Goal: Communication & Community: Participate in discussion

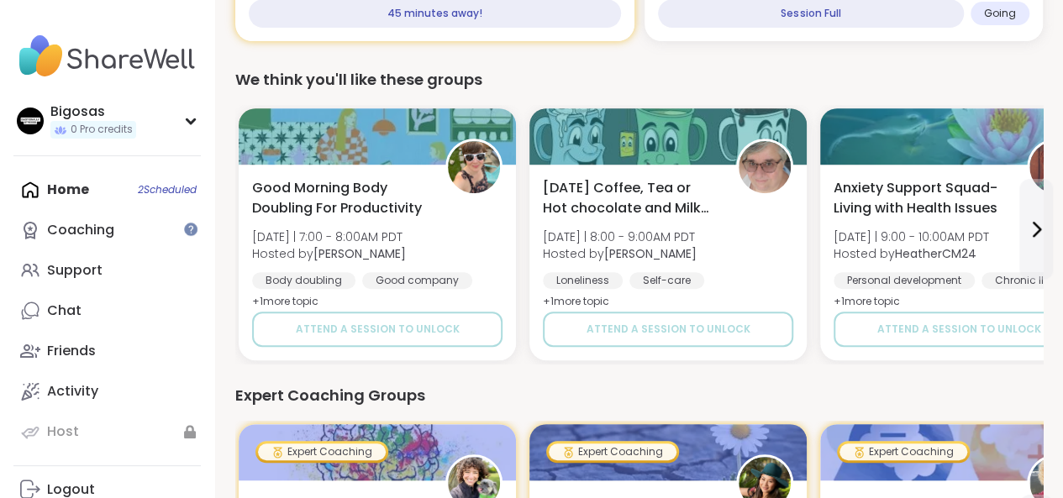
scroll to position [330, 0]
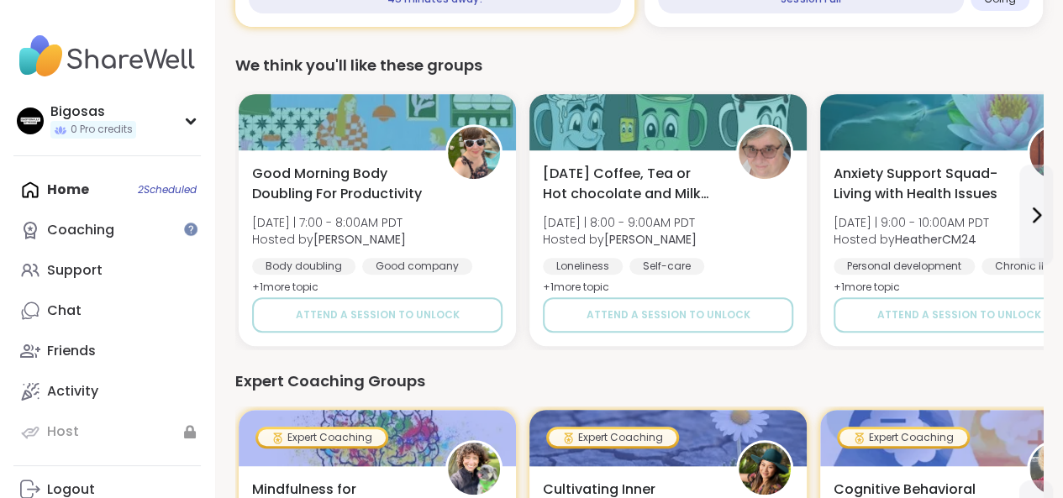
click at [138, 190] on div "Home 2 Scheduled Coaching Support Chat Friends Activity Host" at bounding box center [106, 311] width 187 height 282
click at [47, 187] on div "Home 2 Scheduled Coaching Support Chat Friends Activity Host" at bounding box center [106, 311] width 187 height 282
click at [156, 122] on div "Bigosas 0 Pro credits" at bounding box center [106, 120] width 187 height 43
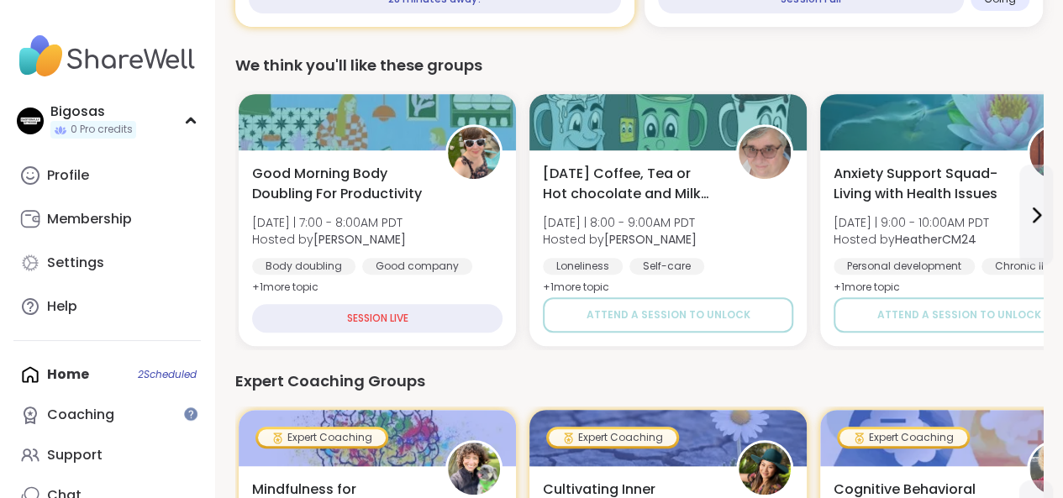
click at [111, 371] on div "Home 2 Scheduled Coaching Support Chat Friends Activity Host" at bounding box center [106, 496] width 187 height 282
click at [98, 409] on div "Coaching" at bounding box center [80, 415] width 67 height 18
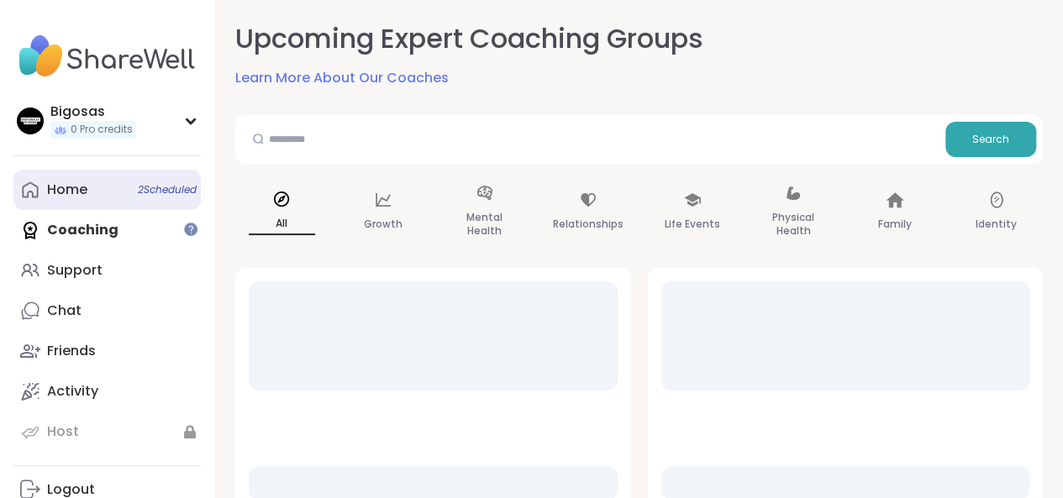
click at [98, 182] on link "Home 2 Scheduled" at bounding box center [106, 190] width 187 height 40
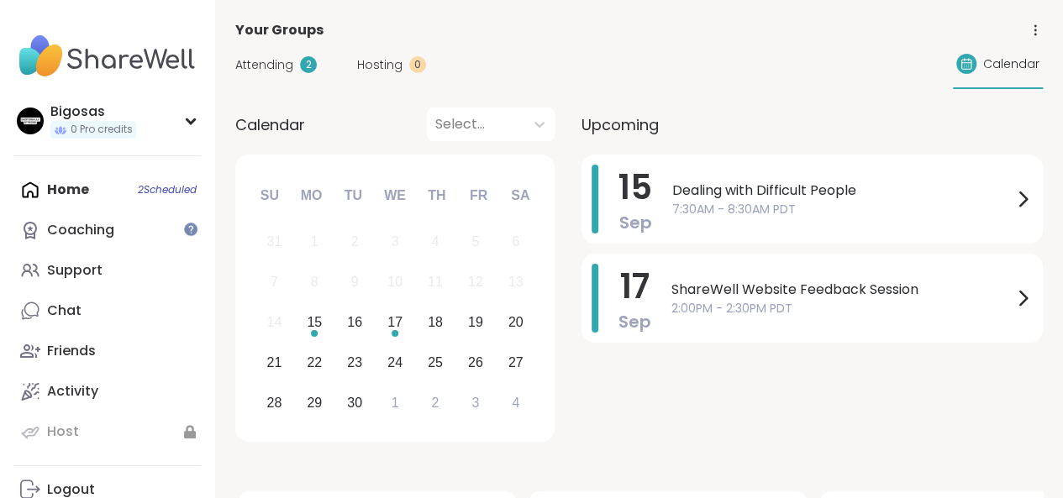
click at [647, 77] on div "Attending 2 Hosting 0 Calendar" at bounding box center [639, 64] width 808 height 49
click at [301, 58] on div "2" at bounding box center [308, 64] width 17 height 17
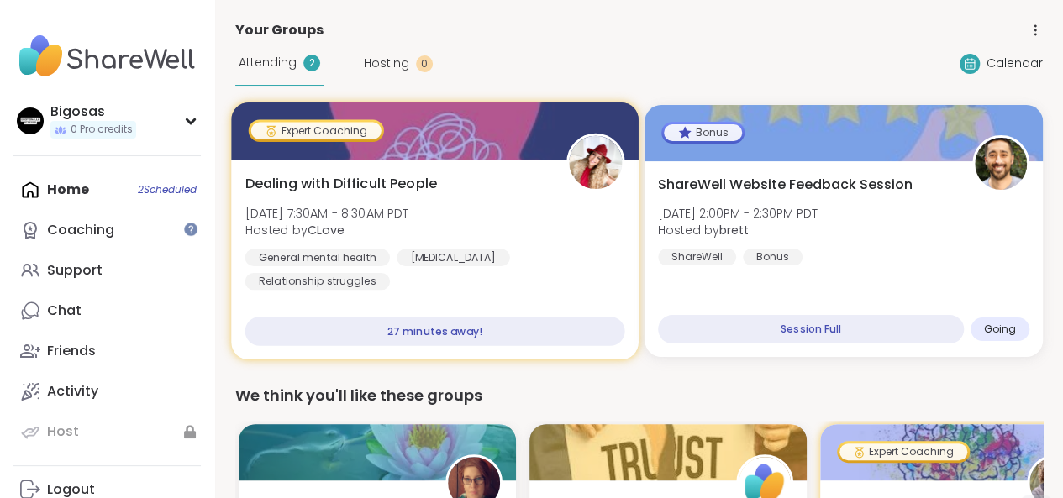
click at [540, 326] on div "27 minutes away!" at bounding box center [434, 331] width 379 height 29
click at [596, 167] on img at bounding box center [595, 162] width 53 height 53
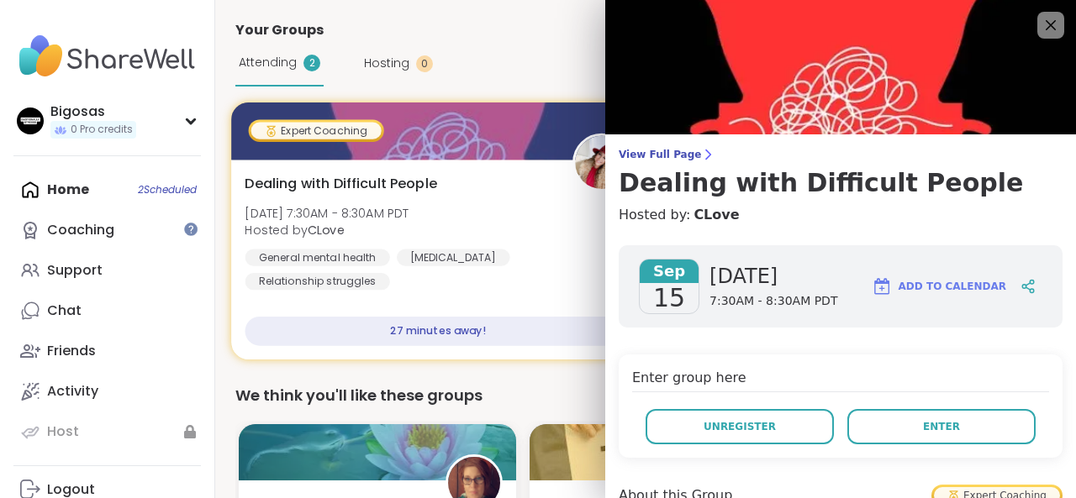
click at [605, 167] on div "View Full Page Dealing with Difficult People Hosted by: CLove" at bounding box center [840, 186] width 471 height 77
click at [512, 169] on div "Dealing with Difficult People Mon, Sep 15 | 7:30AM - 8:30AM PDT Hosted by CLove…" at bounding box center [438, 260] width 414 height 200
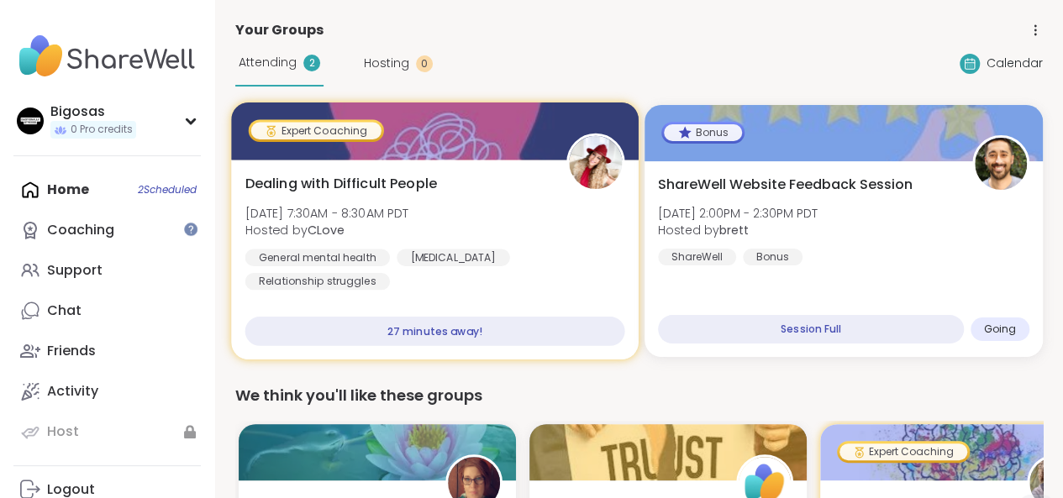
click at [350, 146] on div at bounding box center [434, 131] width 407 height 57
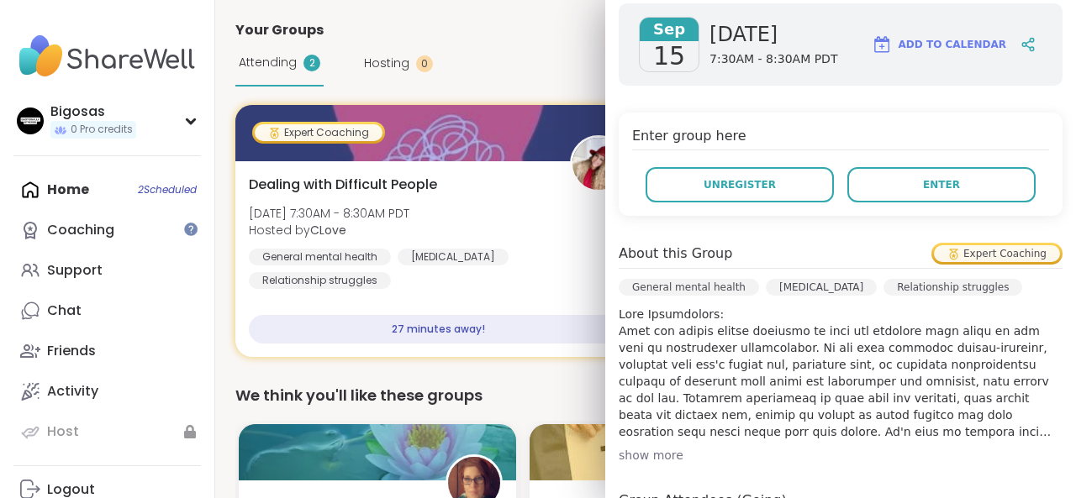
scroll to position [245, 0]
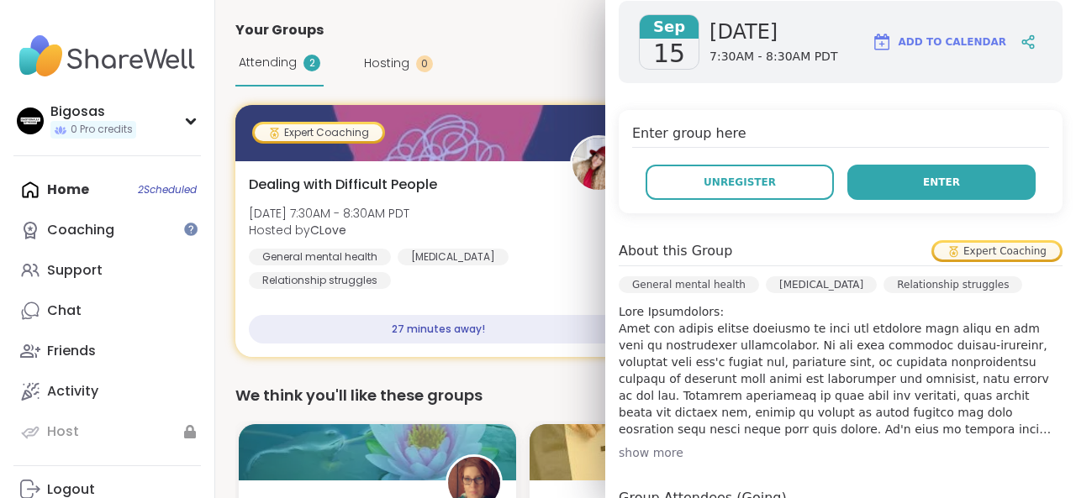
click at [968, 189] on button "Enter" at bounding box center [941, 182] width 188 height 35
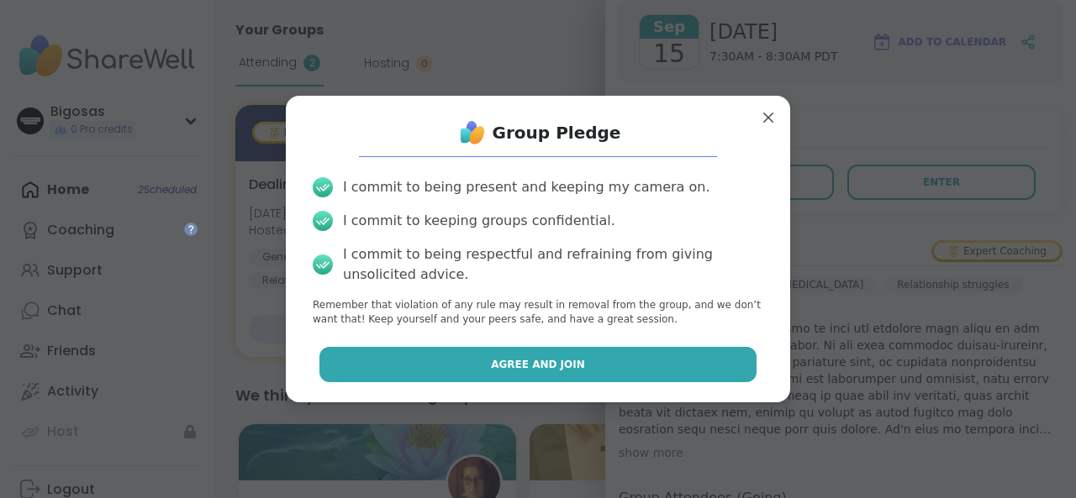
click at [637, 366] on button "Agree and Join" at bounding box center [538, 364] width 438 height 35
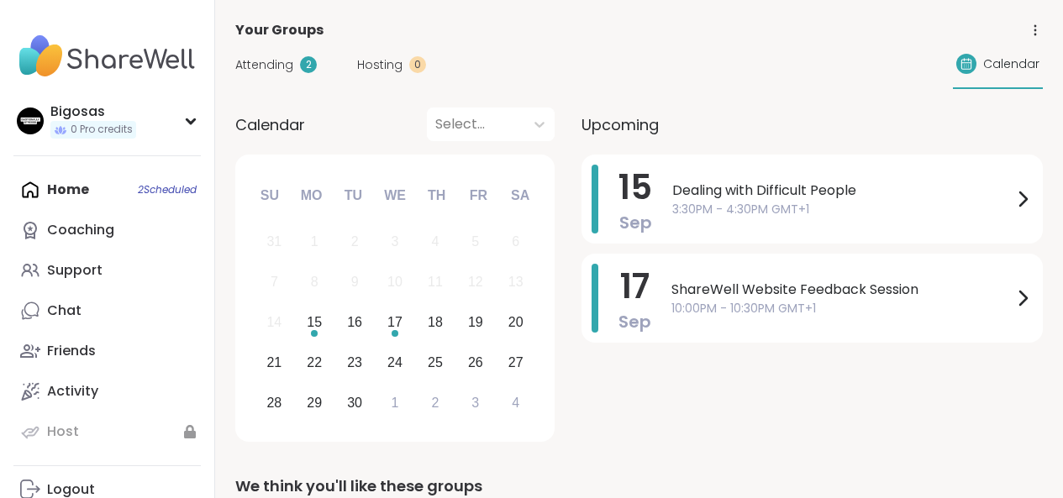
click at [296, 56] on div "Attending 2" at bounding box center [276, 65] width 82 height 18
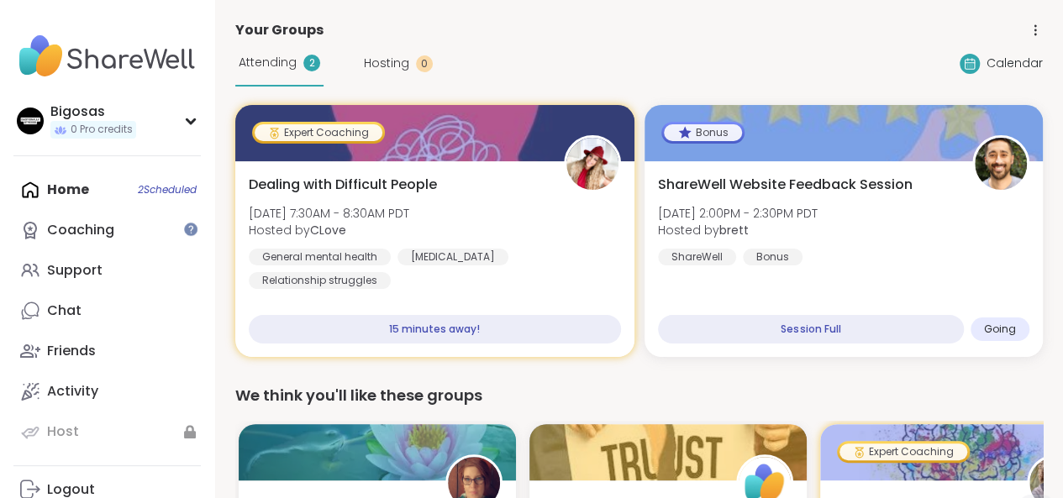
click at [250, 71] on div "Attending 2" at bounding box center [279, 63] width 88 height 46
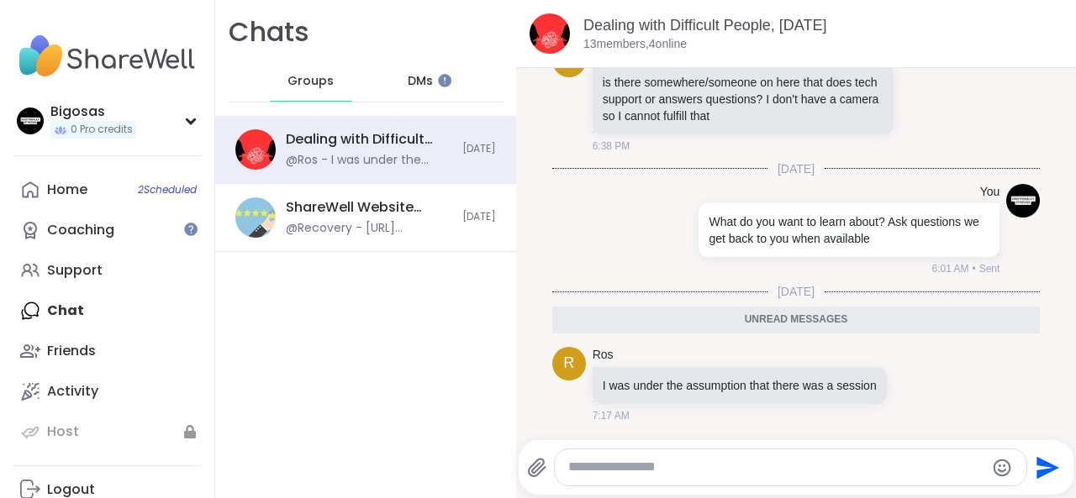
scroll to position [273, 0]
click at [909, 376] on icon at bounding box center [916, 384] width 15 height 17
click at [647, 475] on textarea "Type your message" at bounding box center [776, 468] width 416 height 18
type textarea "*******"
click at [647, 475] on textarea "*******" at bounding box center [777, 468] width 404 height 18
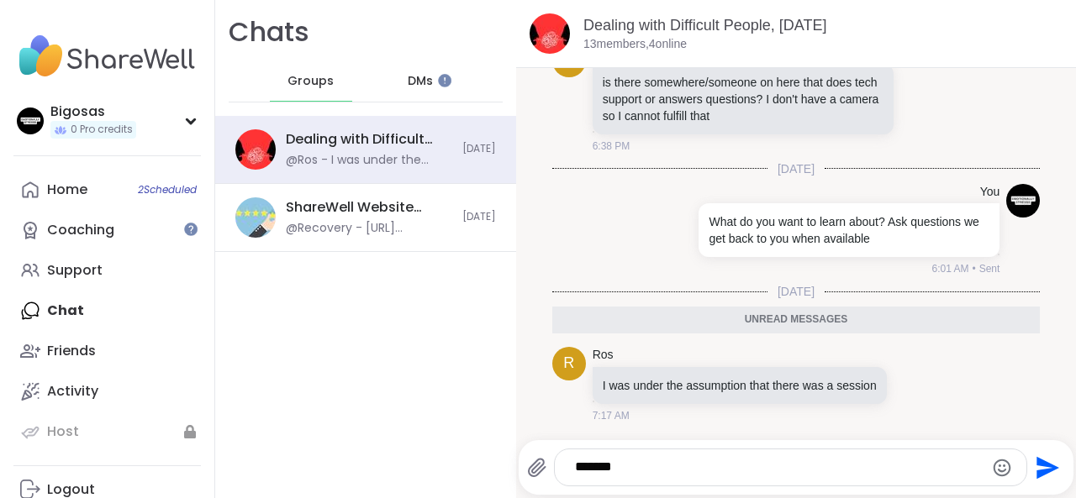
click at [647, 475] on textarea "*******" at bounding box center [777, 468] width 404 height 18
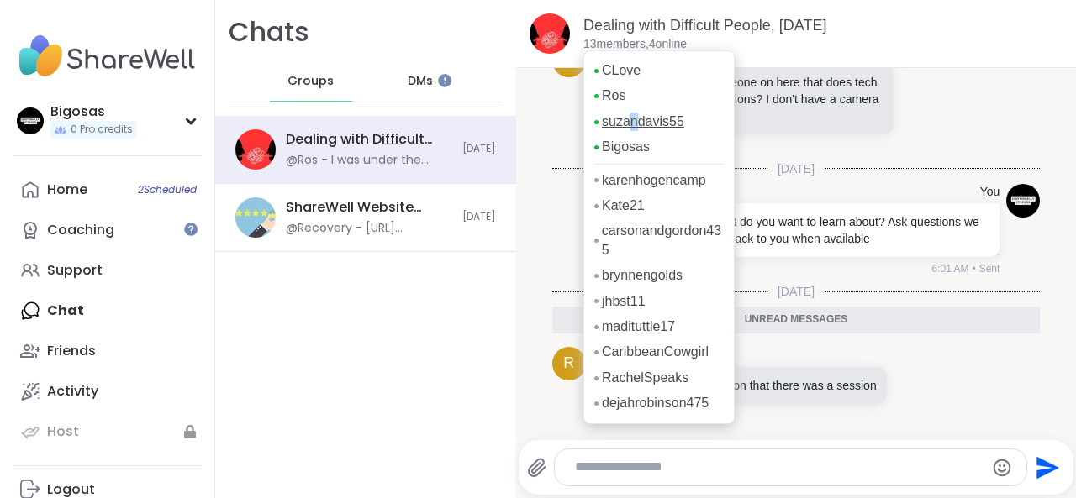
drag, startPoint x: 632, startPoint y: 110, endPoint x: 629, endPoint y: 127, distance: 17.1
click at [629, 127] on div "CLove Ros suzandavis55 Bigosas karenhogencamp Kate21 carsonandgordon435 brynnen…" at bounding box center [658, 237] width 151 height 374
click at [629, 127] on link "suzandavis55" at bounding box center [643, 122] width 82 height 18
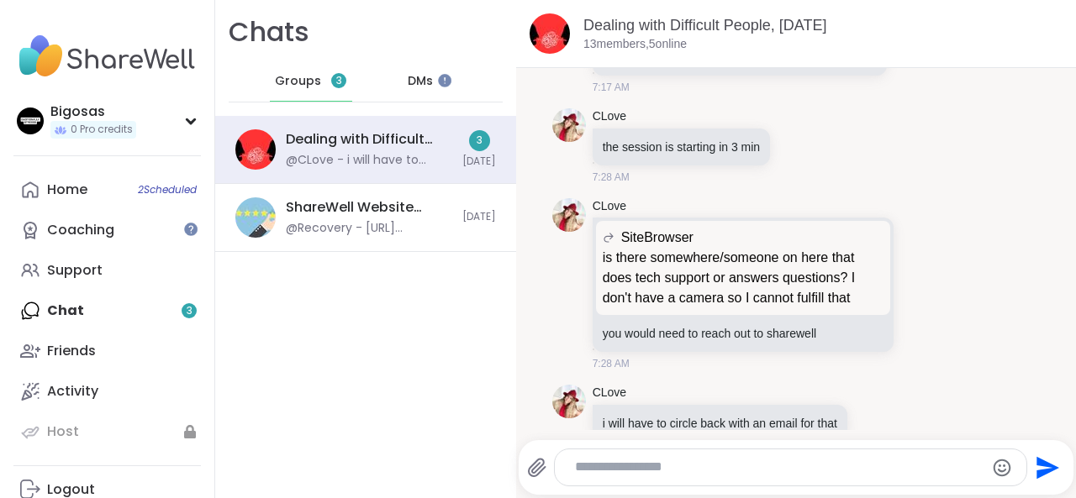
scroll to position [509, 0]
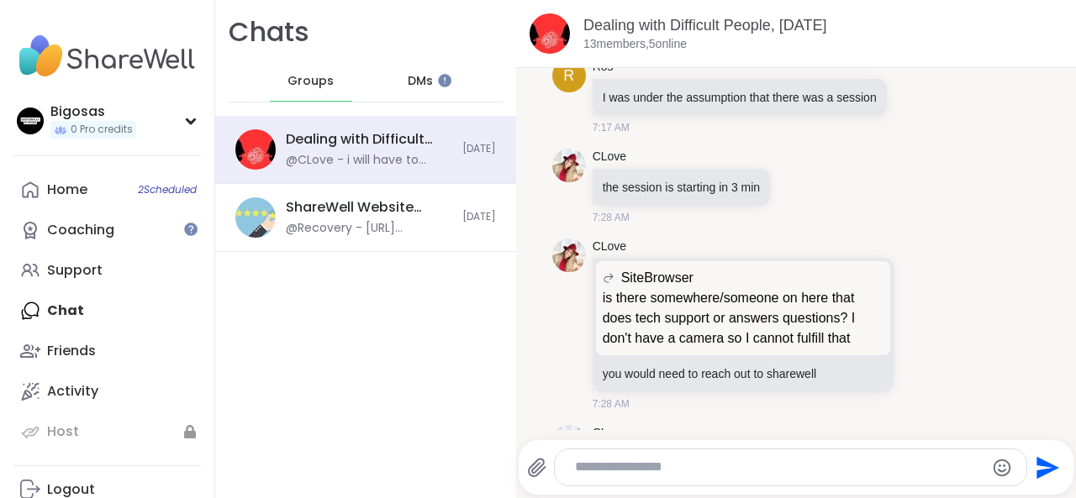
click at [698, 474] on textarea "Type your message" at bounding box center [777, 468] width 404 height 18
type textarea "***"
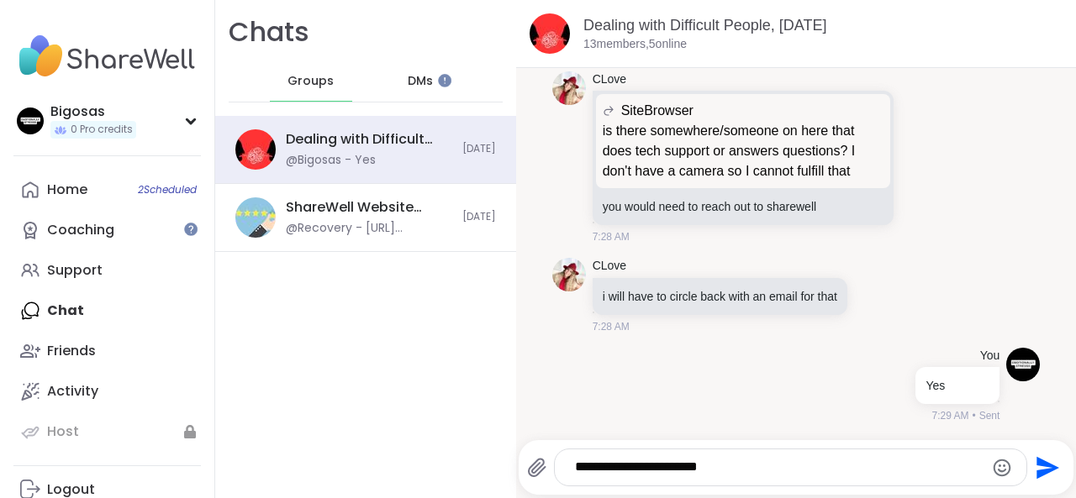
type textarea "**********"
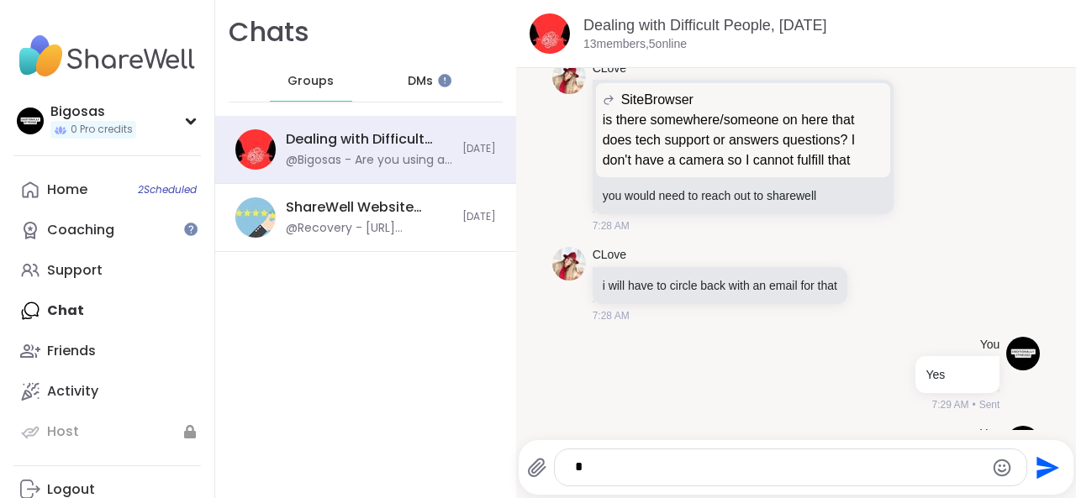
scroll to position [776, 0]
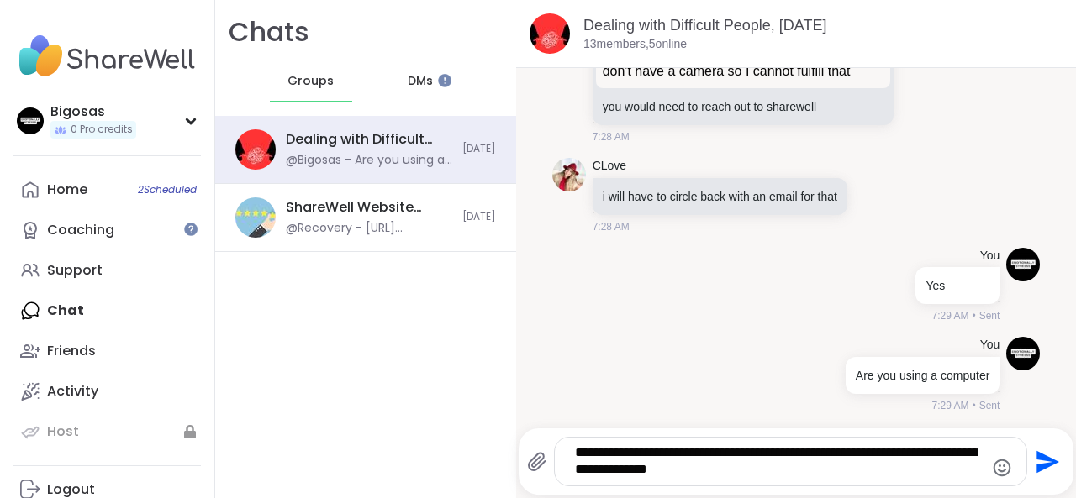
type textarea "**********"
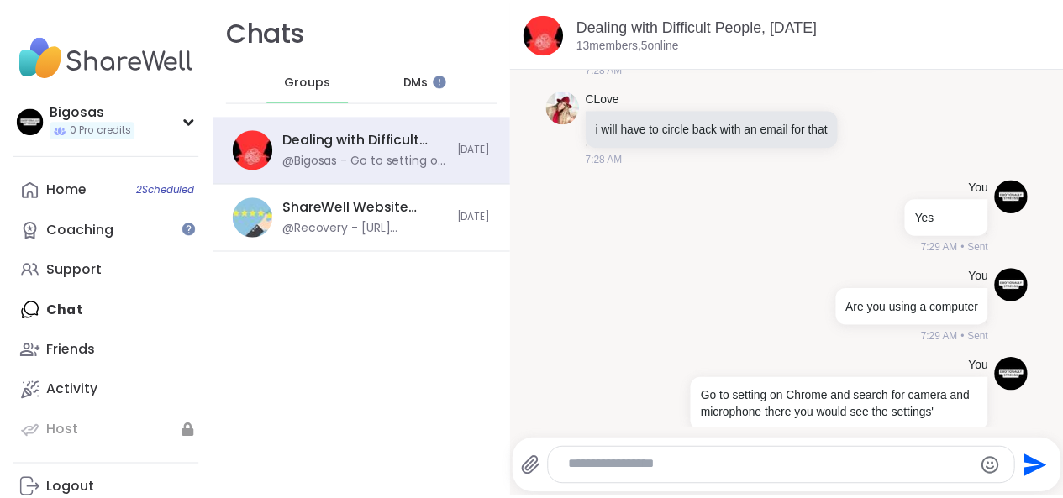
scroll to position [899, 0]
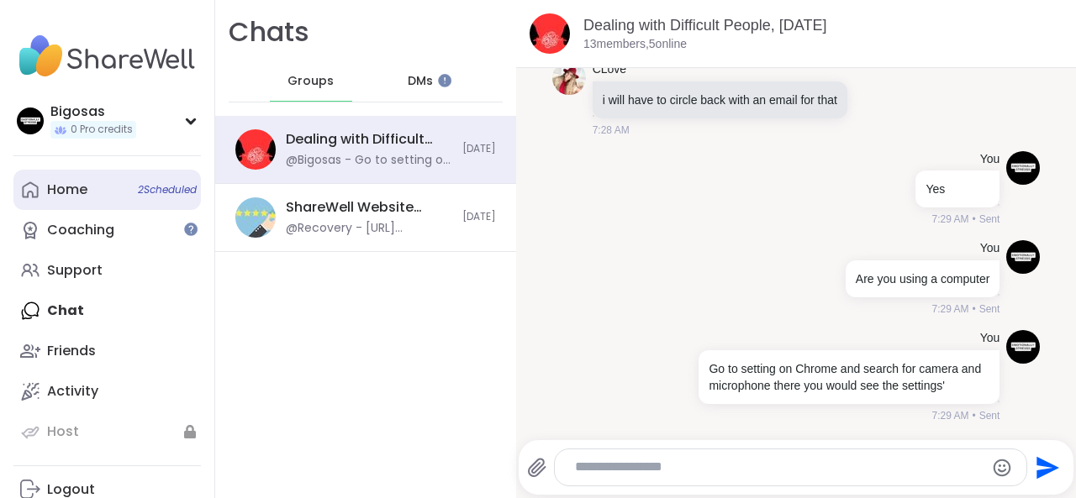
click at [89, 199] on link "Home 2 Scheduled" at bounding box center [106, 190] width 187 height 40
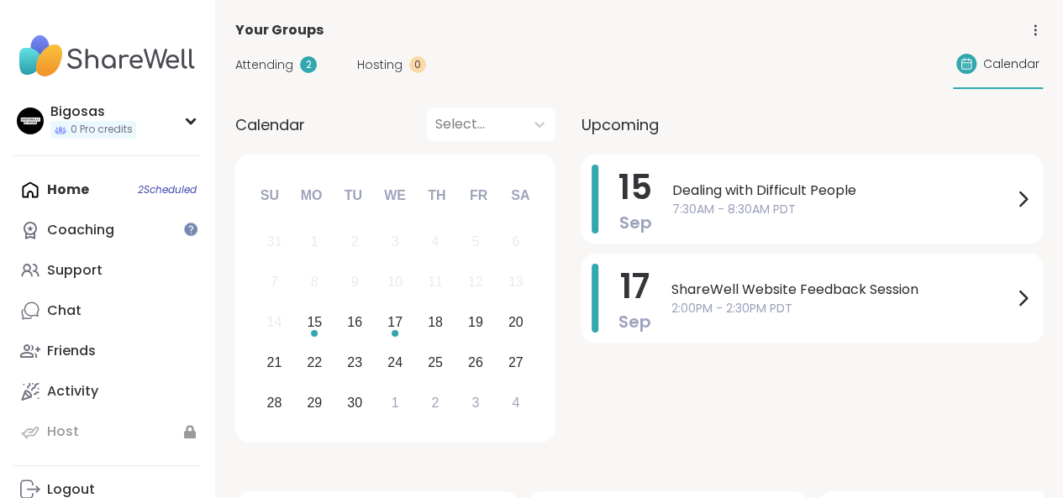
click at [293, 76] on div "Attending 2 Hosting 0 Calendar" at bounding box center [639, 64] width 808 height 49
click at [297, 66] on div "Attending 2" at bounding box center [276, 65] width 82 height 18
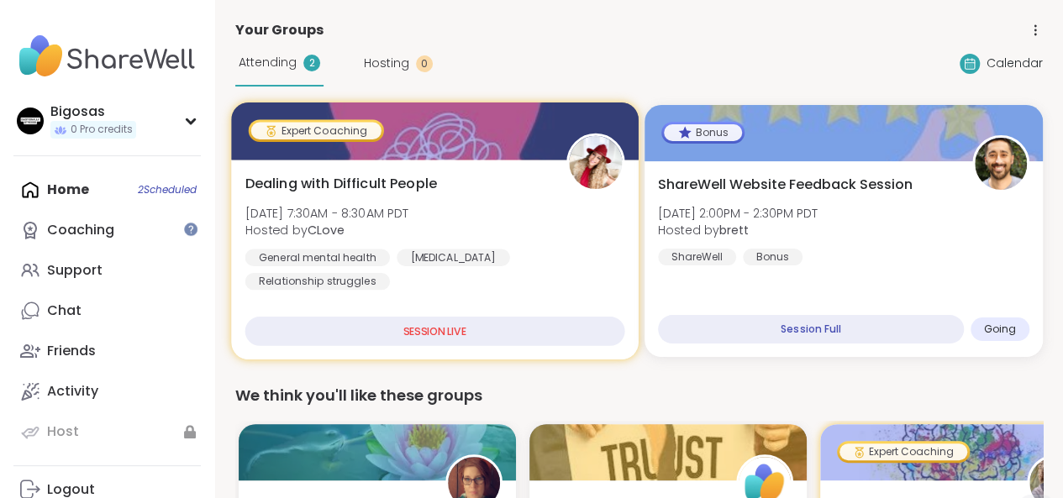
click at [519, 224] on div "Dealing with Difficult People Mon, Sep 15 | 7:30AM - 8:30AM PDT Hosted by CLove…" at bounding box center [434, 232] width 379 height 117
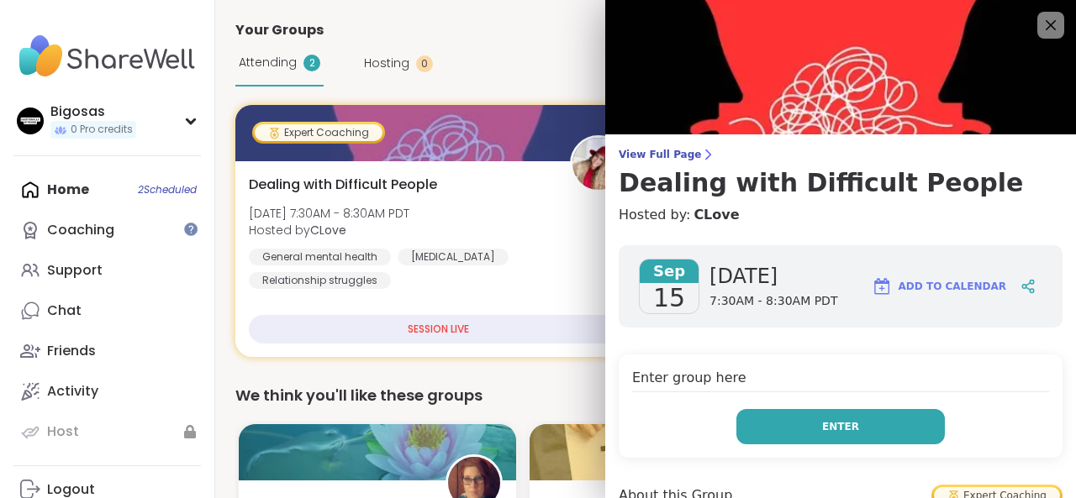
click at [886, 423] on button "Enter" at bounding box center [840, 426] width 208 height 35
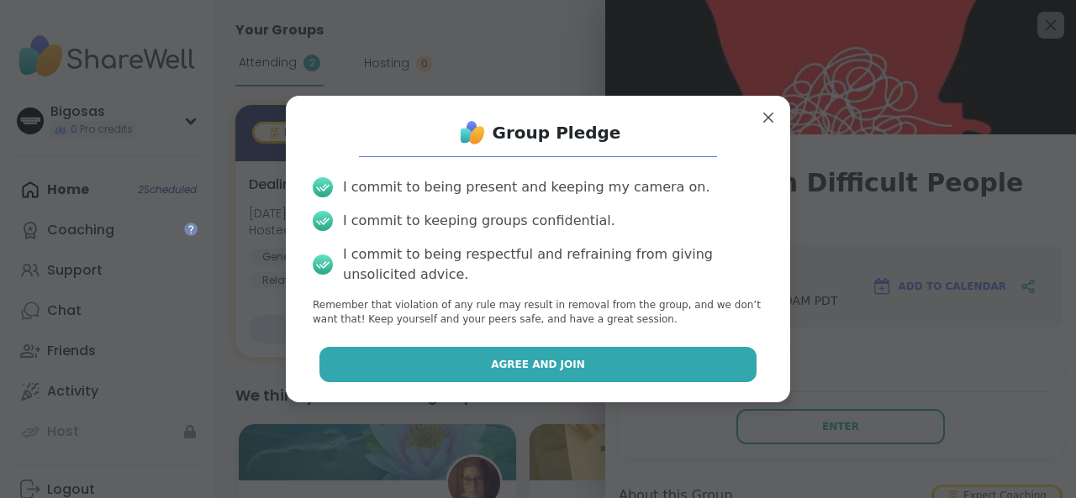
click at [651, 376] on button "Agree and Join" at bounding box center [538, 364] width 438 height 35
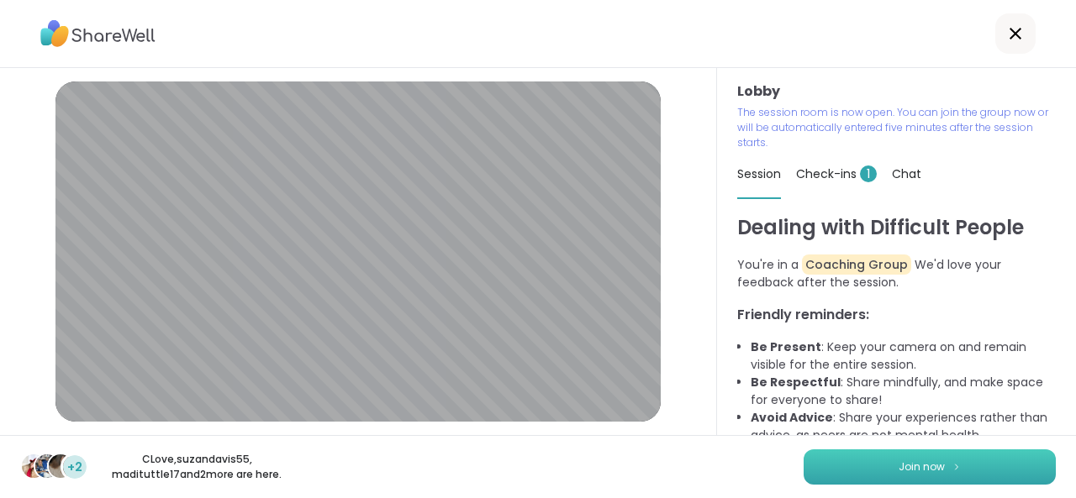
click at [908, 461] on span "Join now" at bounding box center [922, 467] width 46 height 15
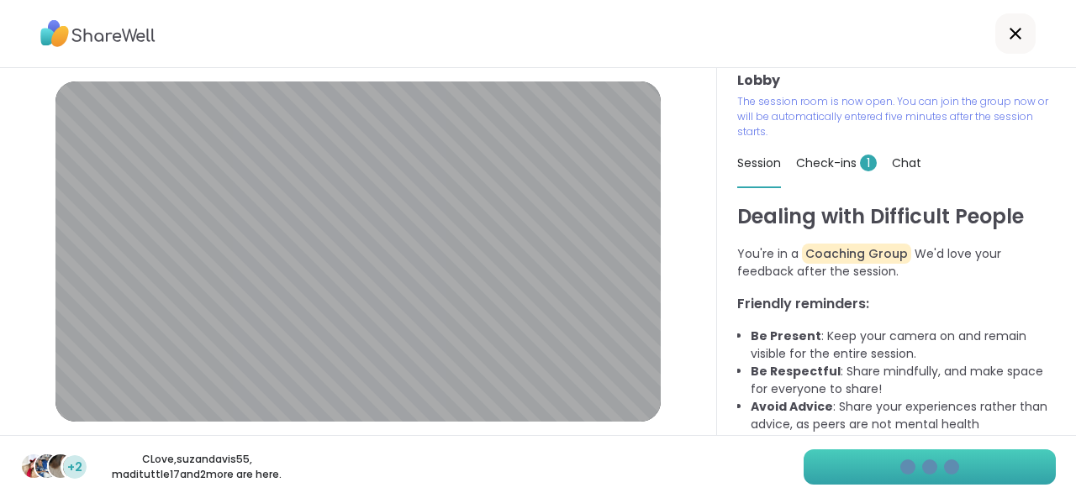
scroll to position [14, 0]
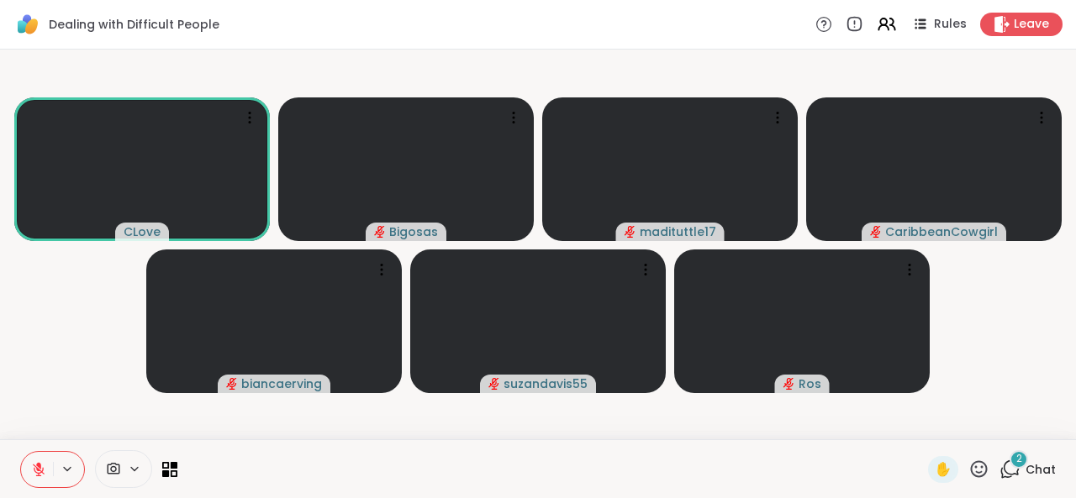
click at [1018, 374] on video-player-container "CLove Bigosas madituttle17 CaribbeanCowgirl biancaerving suzandavis55 Ros" at bounding box center [538, 244] width 1056 height 377
click at [50, 473] on button at bounding box center [37, 469] width 32 height 35
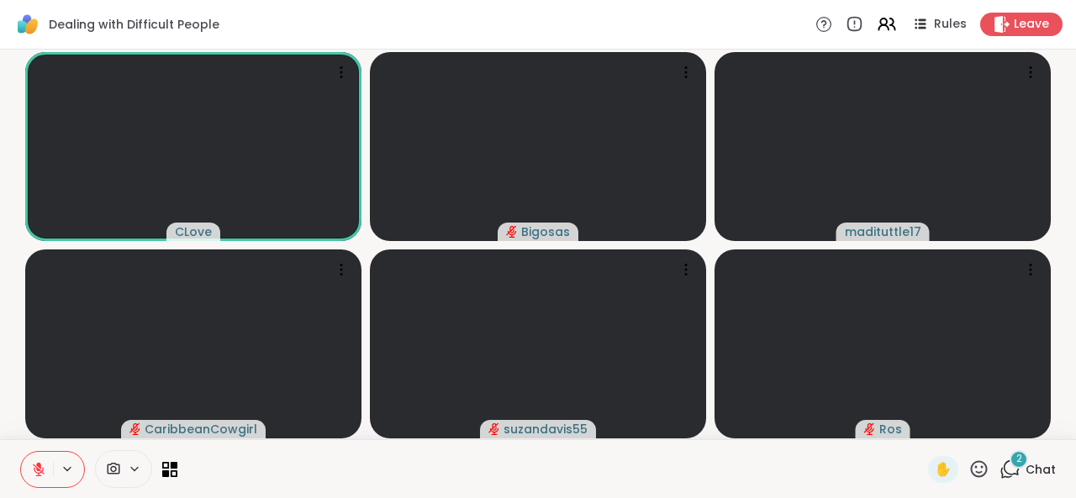
click at [1025, 470] on span "Chat" at bounding box center [1040, 469] width 30 height 17
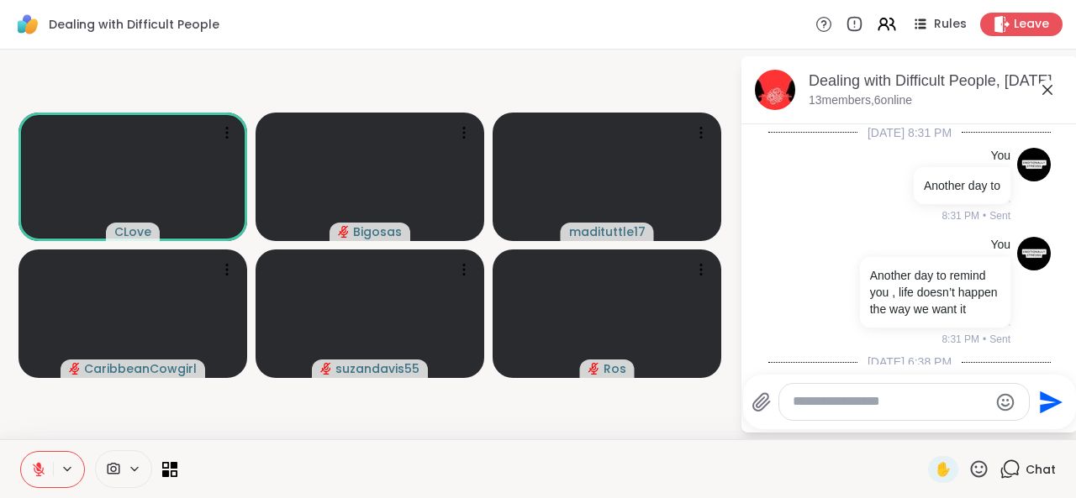
scroll to position [1607, 0]
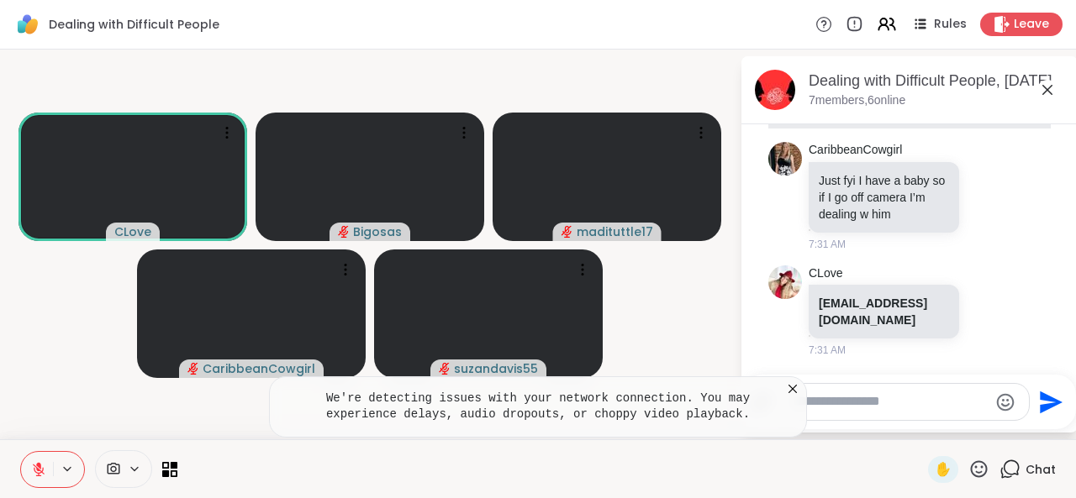
click at [908, 401] on textarea "Type your message" at bounding box center [891, 402] width 196 height 18
click at [981, 83] on div "Dealing with Difficult People, [DATE]" at bounding box center [937, 81] width 256 height 21
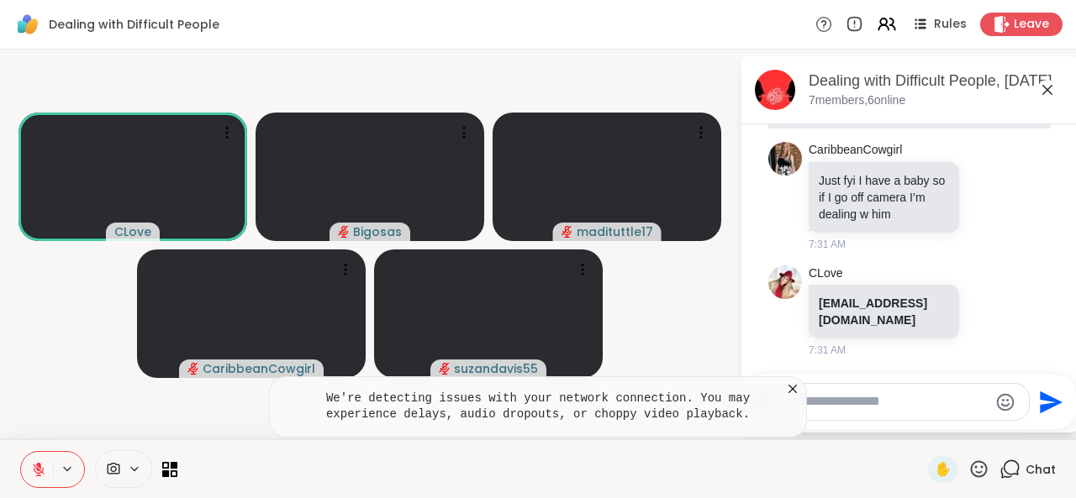
click at [820, 75] on div "Dealing with Difficult People, [DATE]" at bounding box center [937, 81] width 256 height 21
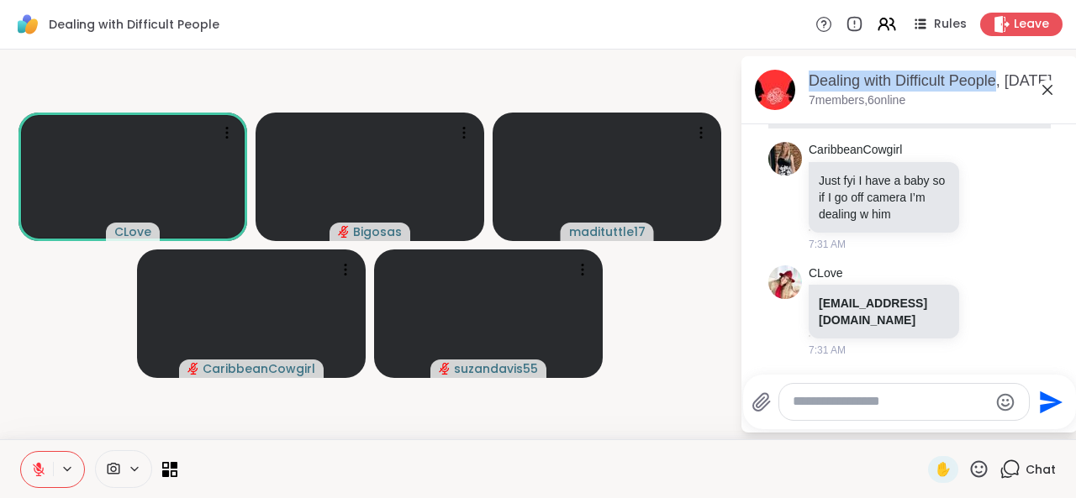
drag, startPoint x: 810, startPoint y: 79, endPoint x: 1000, endPoint y: 83, distance: 190.0
click at [1000, 83] on div "Dealing with Difficult People, [DATE]" at bounding box center [937, 81] width 256 height 21
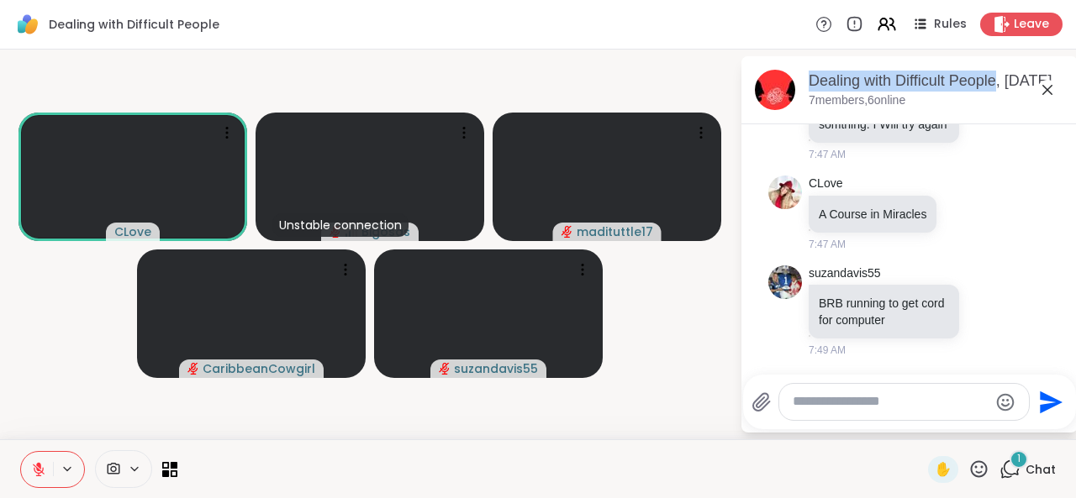
scroll to position [2289, 0]
click at [873, 408] on textarea "Type your message" at bounding box center [891, 402] width 196 height 18
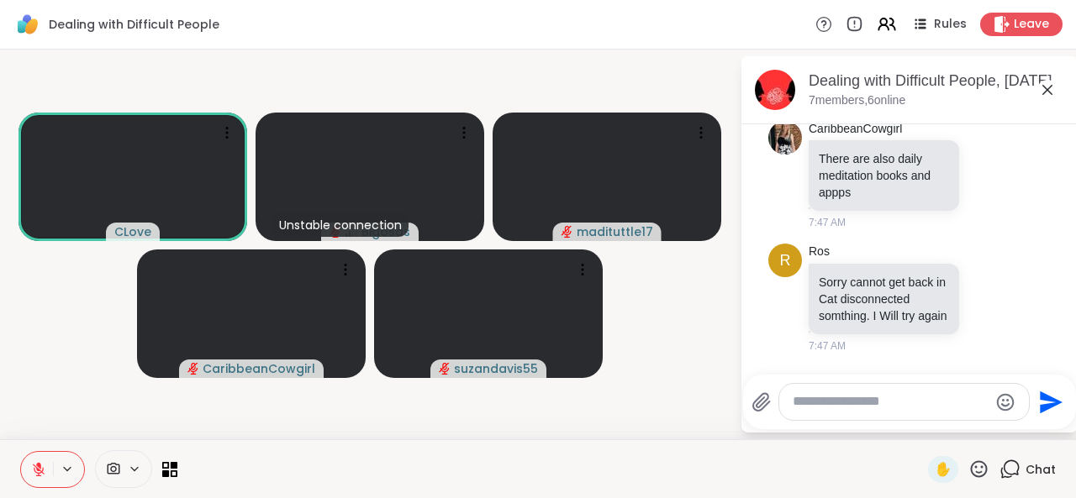
drag, startPoint x: 1062, startPoint y: 307, endPoint x: 1061, endPoint y: 342, distance: 35.3
click at [1061, 342] on html "Dealing with Difficult People Rules Leave CLove Unstable connection Bigosas mad…" at bounding box center [538, 249] width 1076 height 498
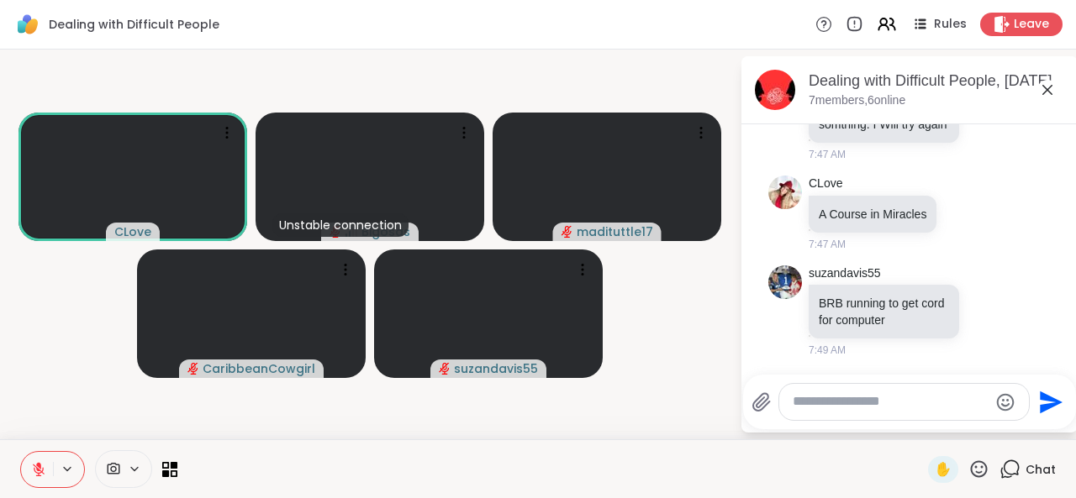
scroll to position [2289, 0]
click at [866, 408] on textarea "Type your message" at bounding box center [891, 402] width 196 height 18
click at [930, 408] on textarea "**********" at bounding box center [892, 402] width 197 height 18
click at [972, 406] on textarea "**********" at bounding box center [892, 402] width 197 height 18
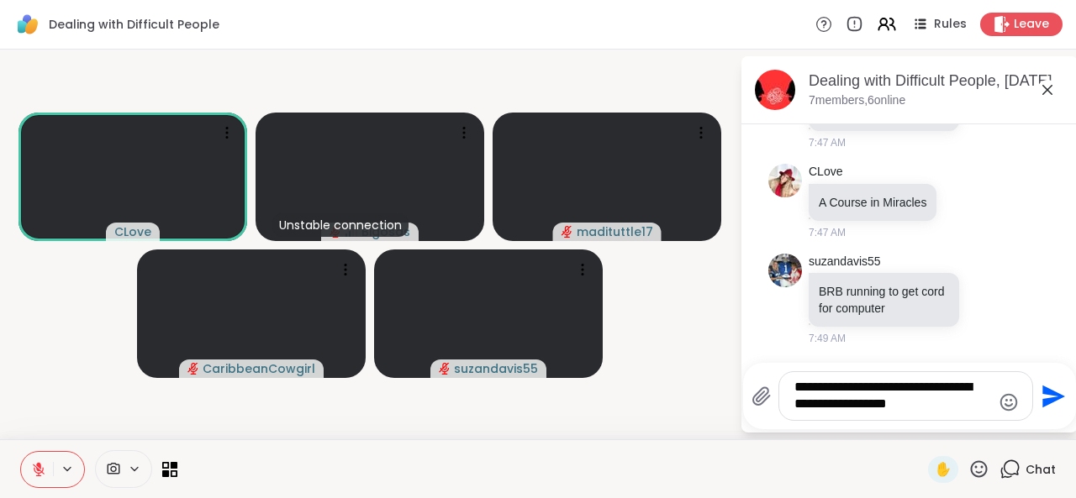
click at [910, 409] on textarea "**********" at bounding box center [892, 396] width 197 height 34
click at [849, 369] on div "**********" at bounding box center [909, 396] width 333 height 66
click at [911, 405] on textarea "**********" at bounding box center [892, 396] width 197 height 34
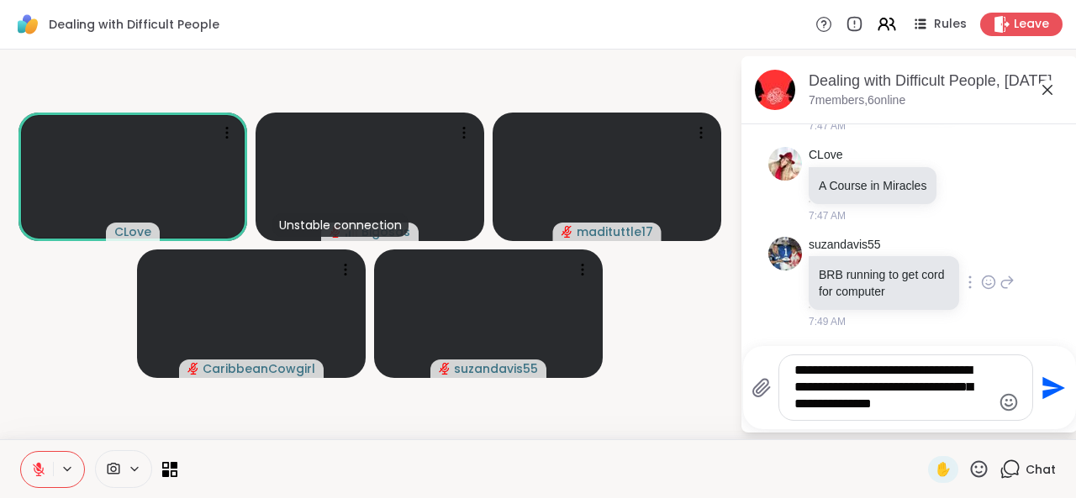
type textarea "**********"
click at [983, 288] on icon at bounding box center [989, 282] width 13 height 13
click at [795, 372] on textarea "**********" at bounding box center [892, 387] width 197 height 51
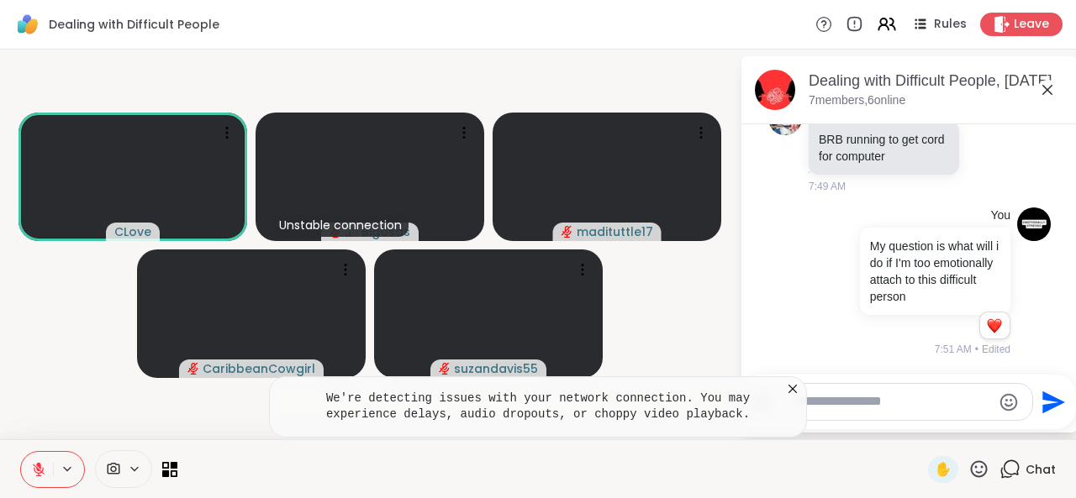
scroll to position [2453, 0]
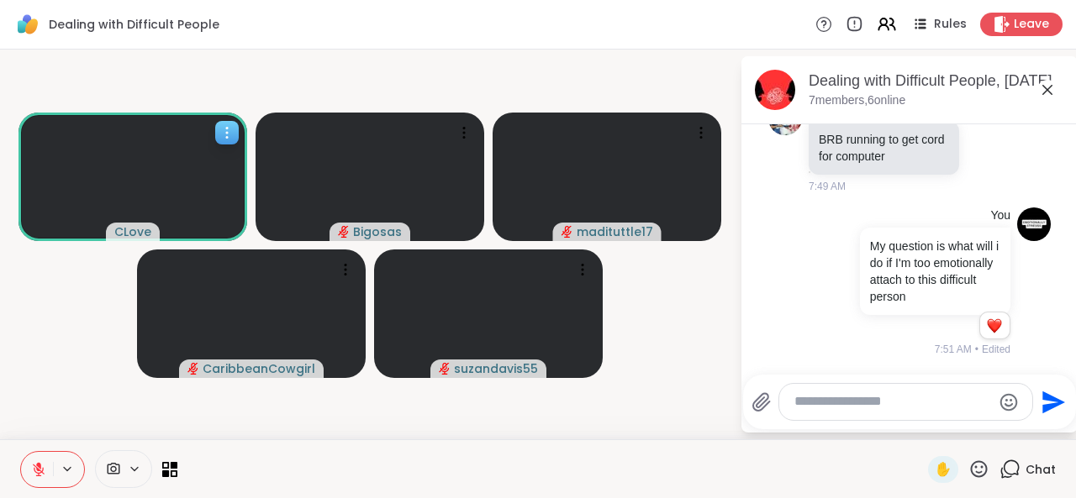
click at [234, 129] on icon at bounding box center [227, 132] width 17 height 17
click at [326, 76] on video-player-container "CLove Bigosas madituttle17 CaribbeanCowgirl suzandavis55" at bounding box center [370, 244] width 720 height 377
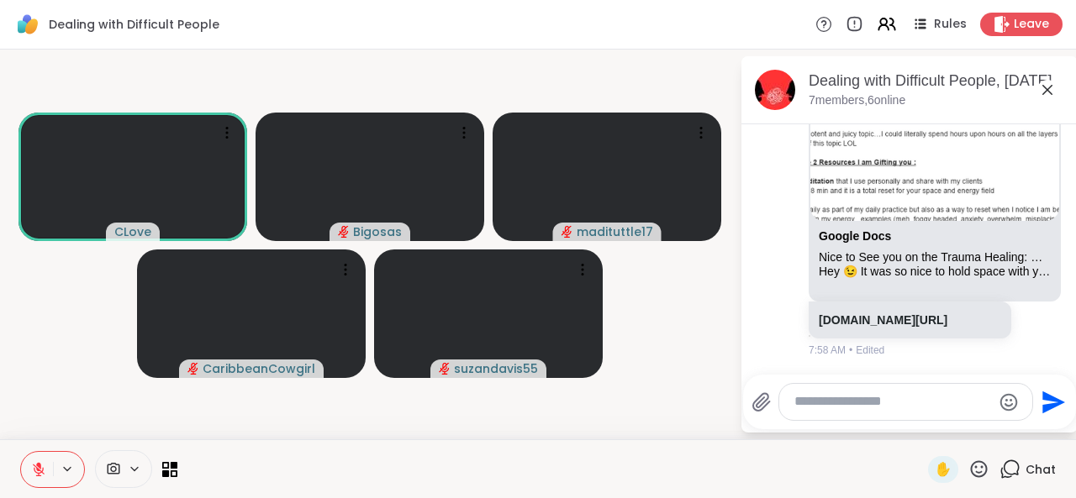
scroll to position [5307, 0]
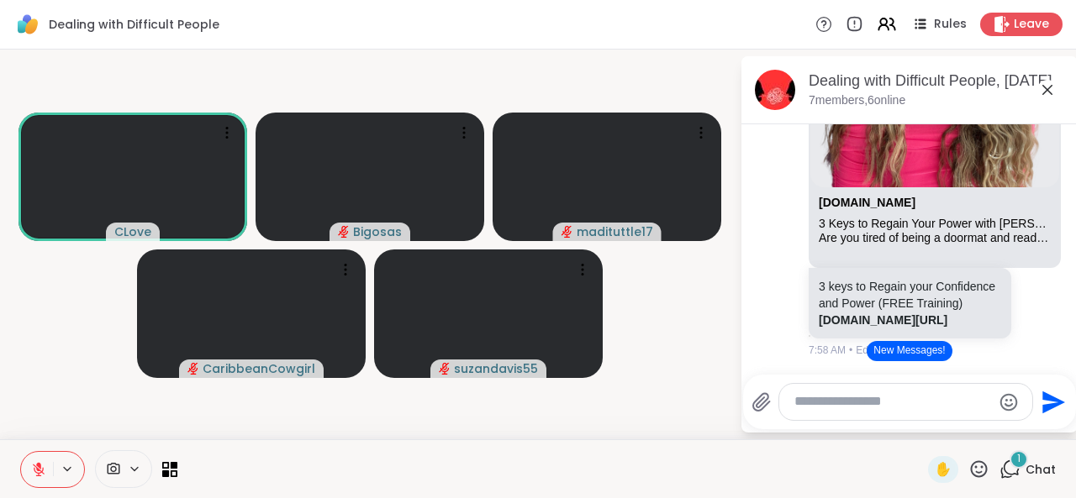
click at [915, 356] on button "New Messages!" at bounding box center [909, 351] width 85 height 20
click at [973, 187] on div "cassandralovelambert.com 3 Keys to Regain Your Power with Cassandra Love Lamber…" at bounding box center [934, 220] width 249 height 66
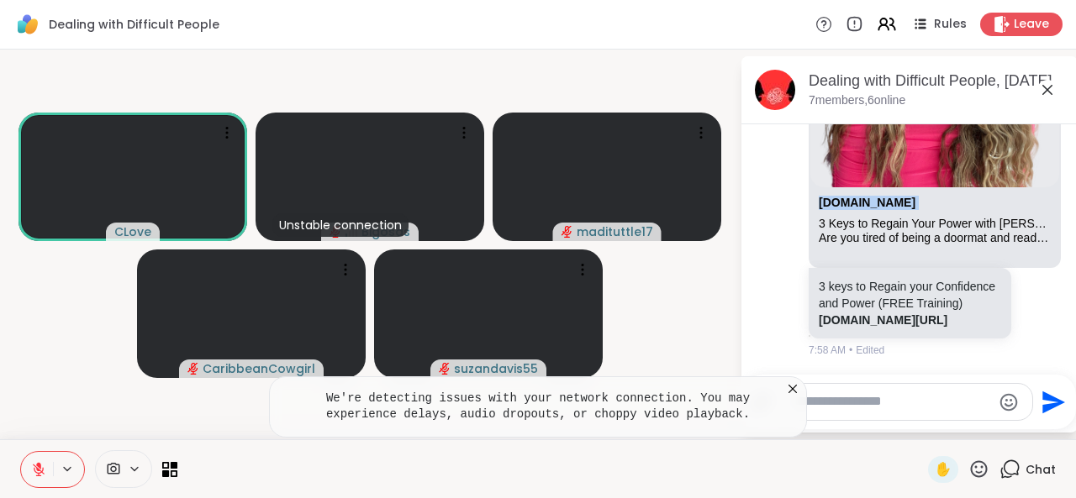
click at [760, 231] on li "CLove cassandralovelambert.com 3 Keys to Regain Your Power with Cassandra Love …" at bounding box center [909, 157] width 305 height 414
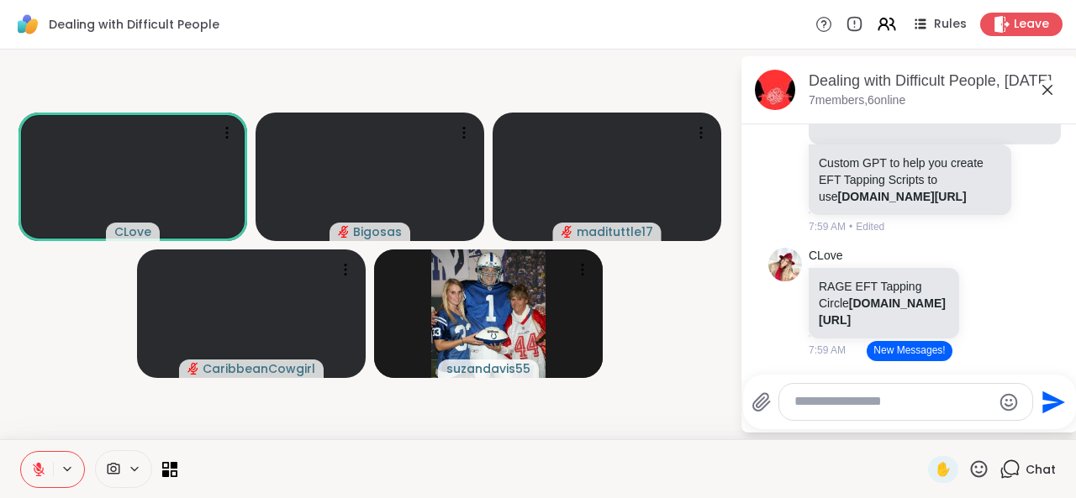
scroll to position [5978, 0]
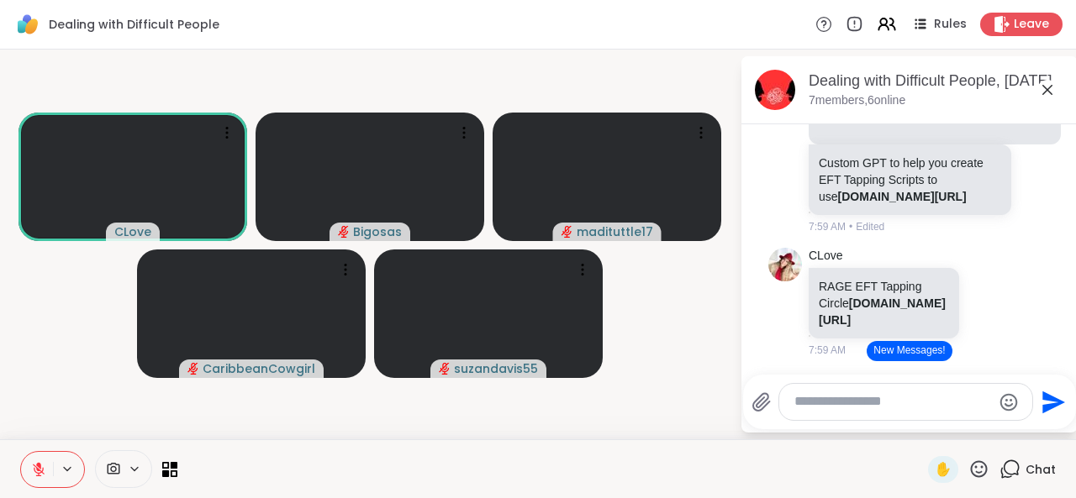
click at [915, 352] on button "New Messages!" at bounding box center [909, 351] width 85 height 20
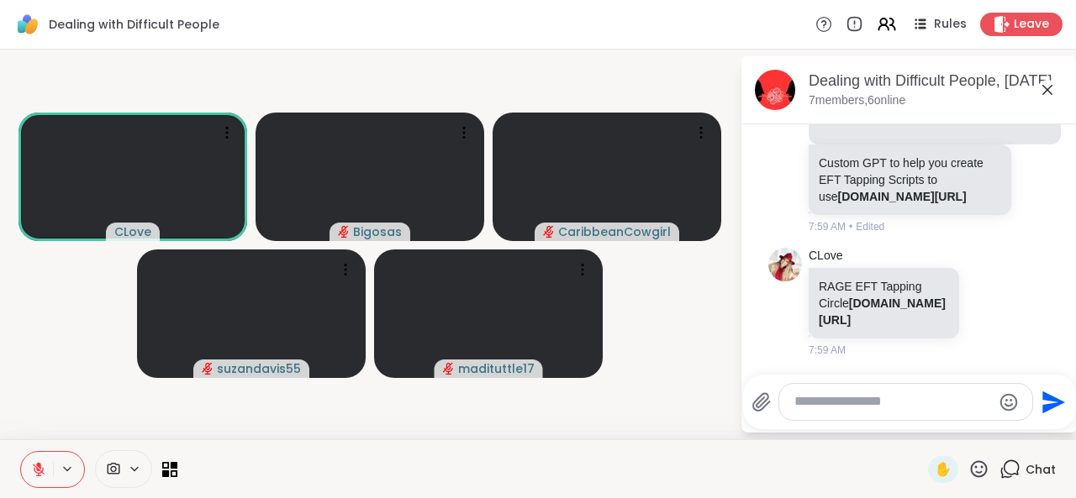
click at [908, 404] on textarea "Type your message" at bounding box center [892, 402] width 197 height 18
type textarea "********"
click at [908, 404] on textarea "********" at bounding box center [892, 402] width 197 height 18
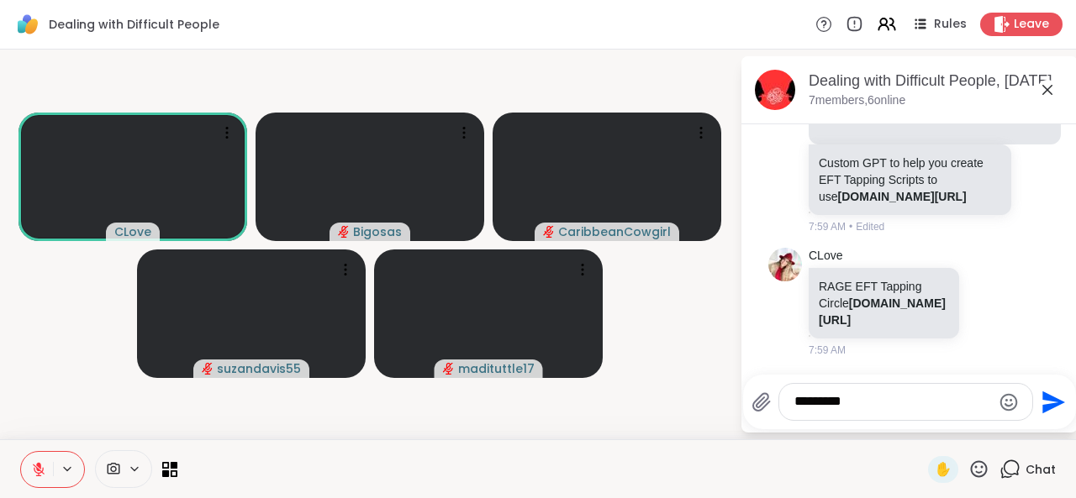
click at [908, 404] on textarea "********" at bounding box center [892, 402] width 197 height 18
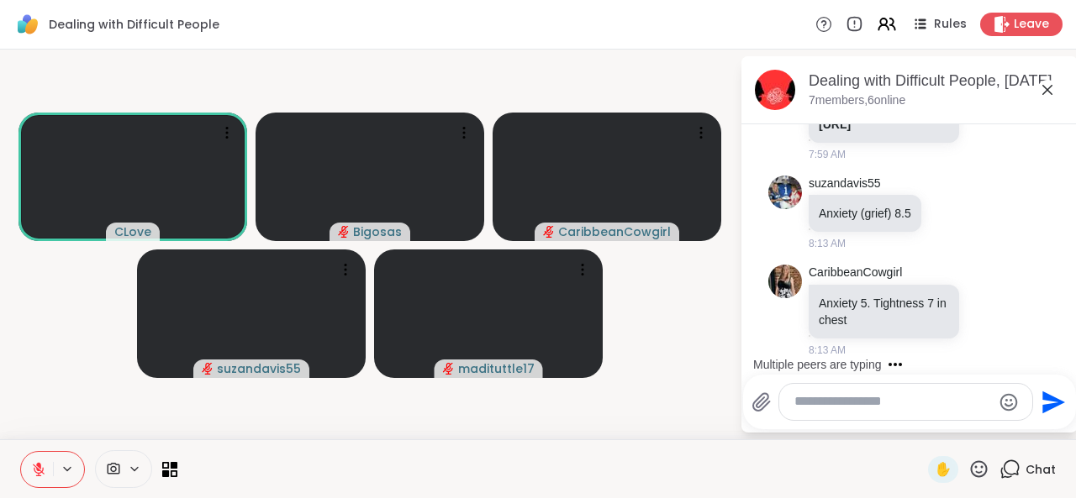
scroll to position [6553, 0]
click at [786, 394] on div "********" at bounding box center [905, 402] width 253 height 36
copy p "Tightness"
drag, startPoint x: 871, startPoint y: 303, endPoint x: 802, endPoint y: 408, distance: 125.0
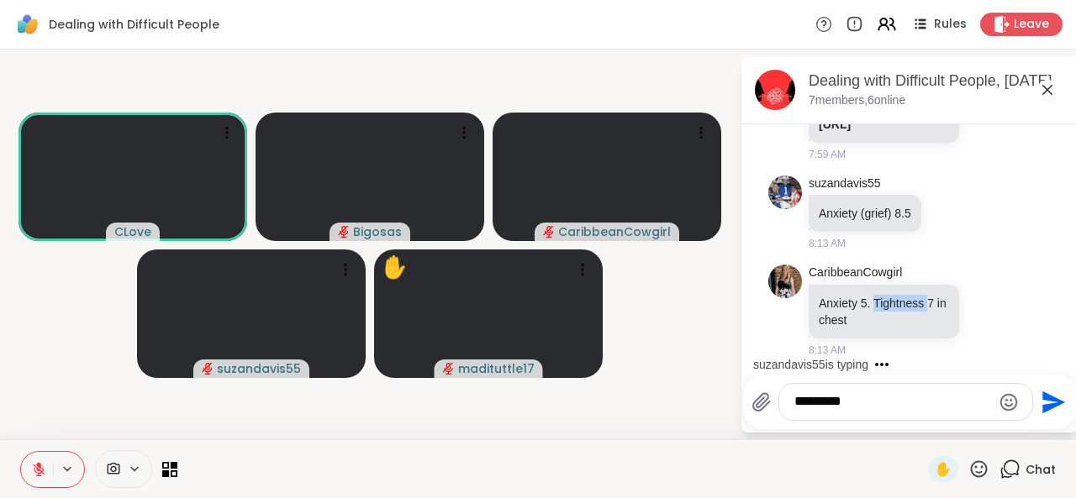
click at [802, 405] on textarea "********" at bounding box center [892, 402] width 197 height 18
paste textarea "********"
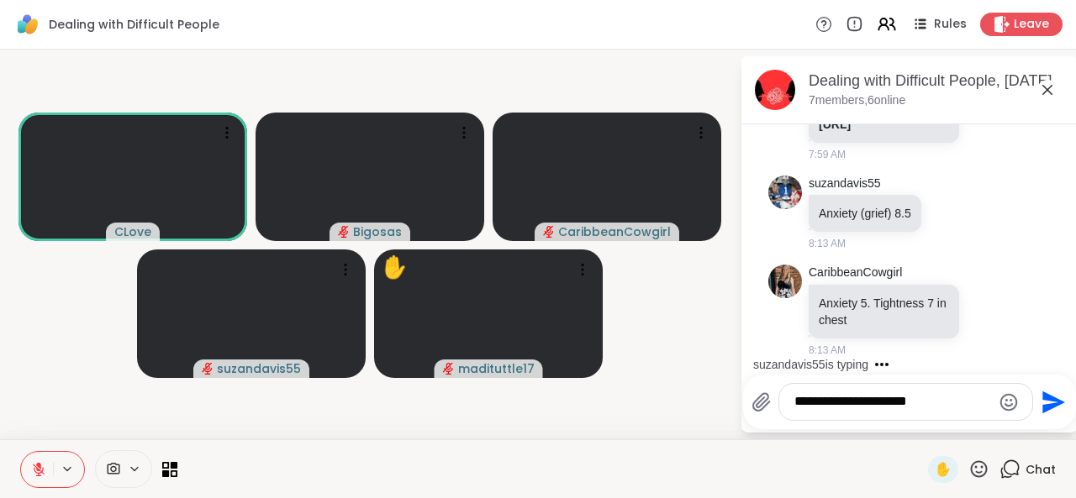
type textarea "**********"
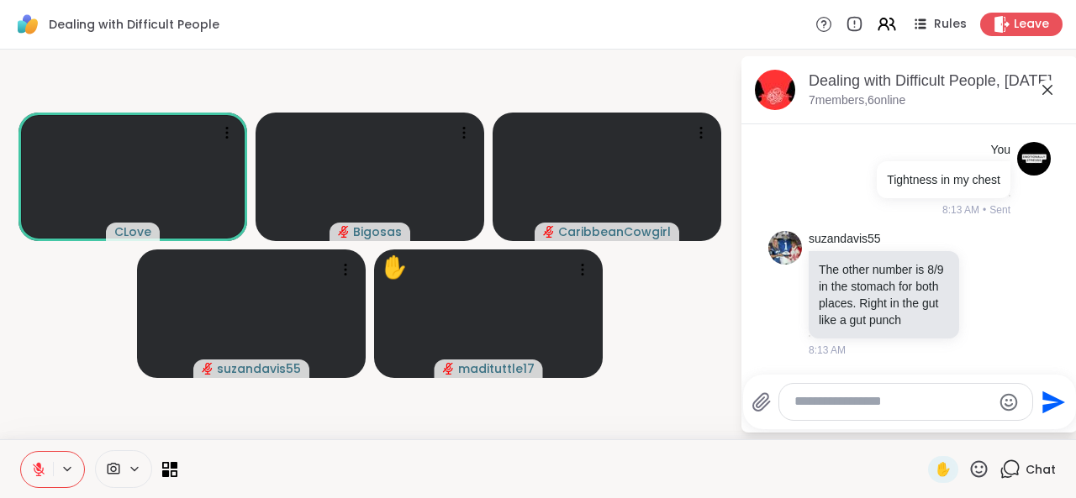
scroll to position [6798, 0]
click at [968, 477] on icon at bounding box center [978, 469] width 21 height 21
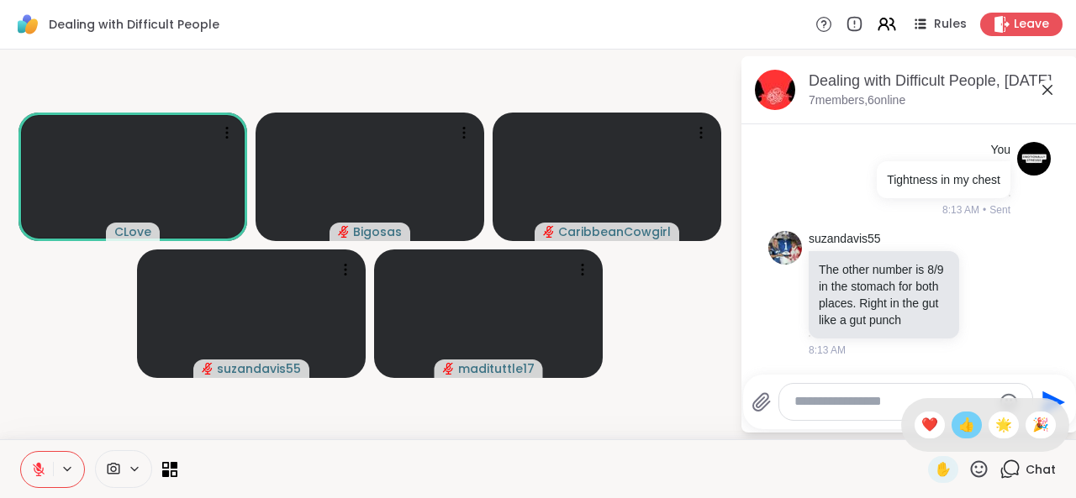
click at [954, 414] on div "👍" at bounding box center [967, 425] width 30 height 27
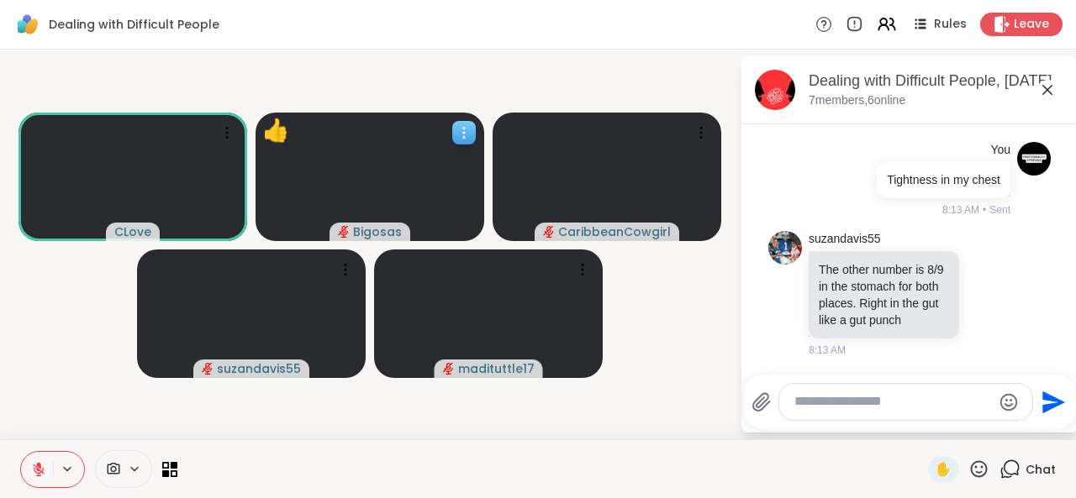
click at [274, 137] on div "👍" at bounding box center [275, 130] width 27 height 33
click at [691, 335] on video-player-container "CLove Bigosas 👍 👍 👍 CaribbeanCowgirl suzandavis55 madituttle17" at bounding box center [370, 244] width 720 height 377
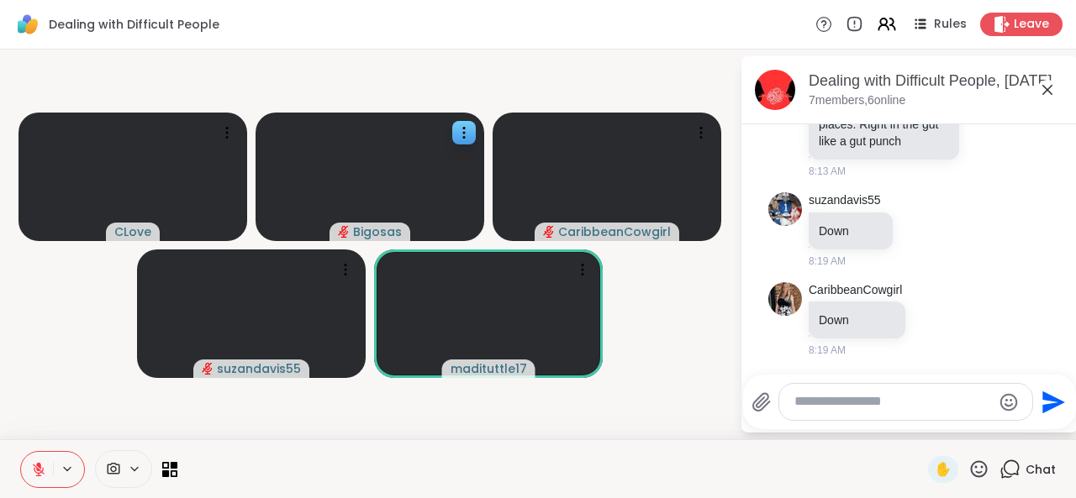
scroll to position [6977, 0]
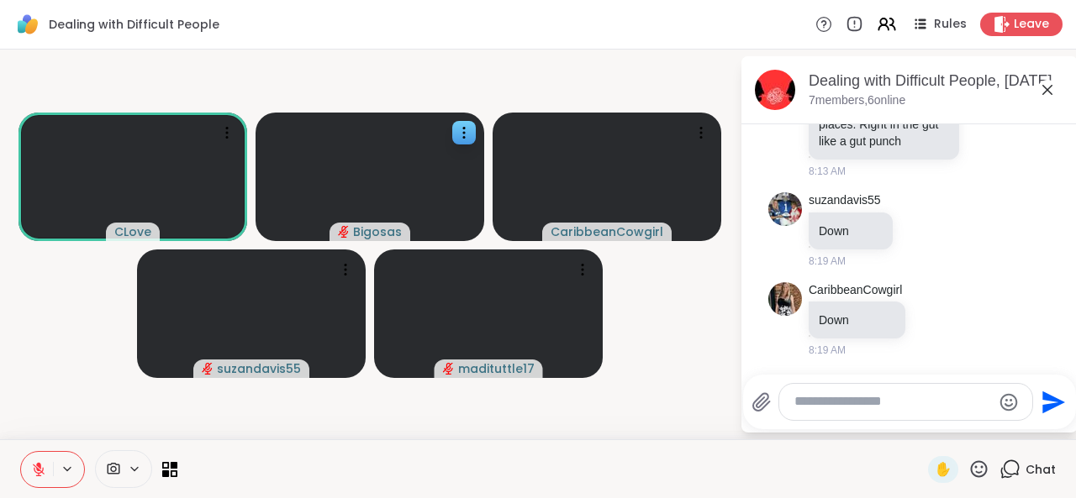
click at [968, 468] on icon at bounding box center [978, 469] width 21 height 21
click at [825, 406] on textarea "Type your message" at bounding box center [892, 402] width 197 height 18
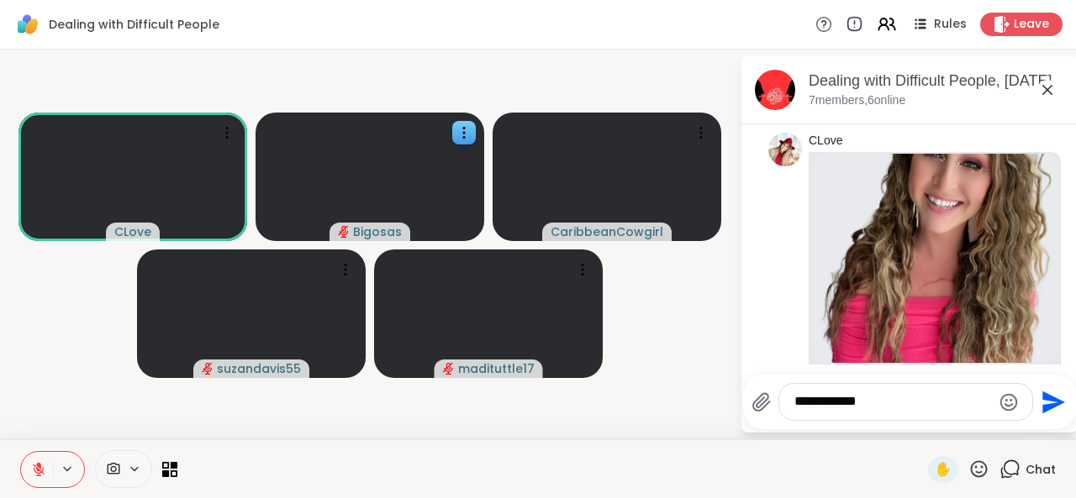
scroll to position [4793, 0]
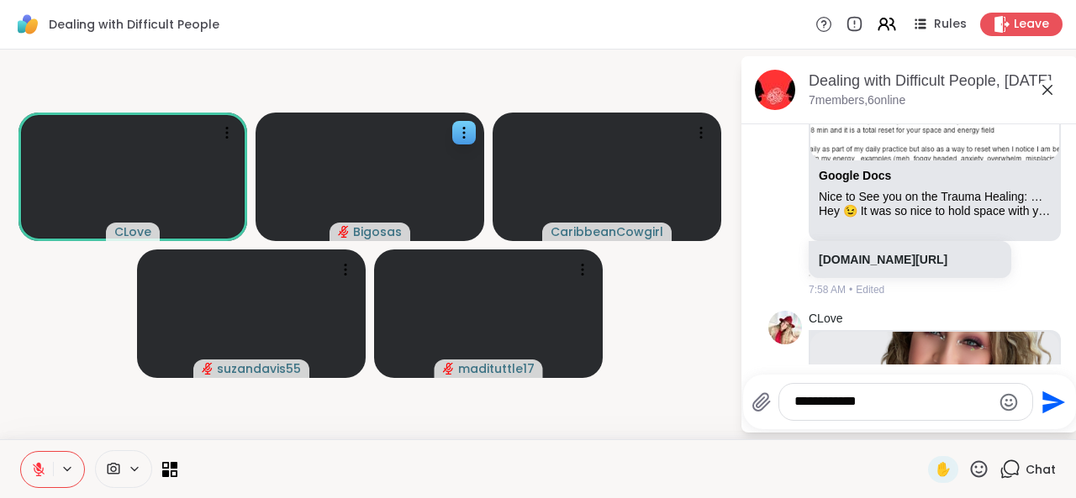
click at [867, 401] on textarea "**********" at bounding box center [892, 402] width 197 height 18
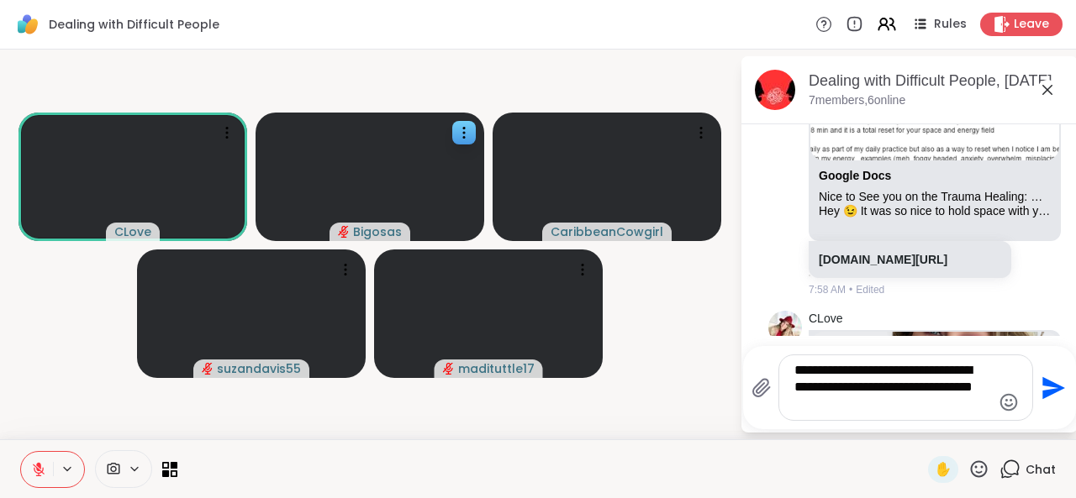
click at [805, 371] on textarea "**********" at bounding box center [892, 387] width 197 height 51
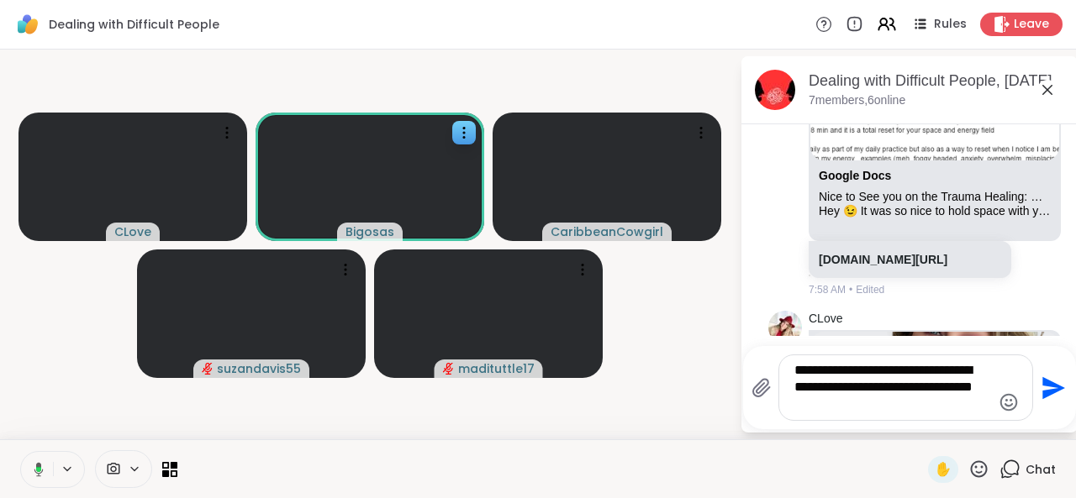
drag, startPoint x: 805, startPoint y: 371, endPoint x: 805, endPoint y: 380, distance: 9.2
click at [805, 380] on textarea "**********" at bounding box center [892, 387] width 197 height 51
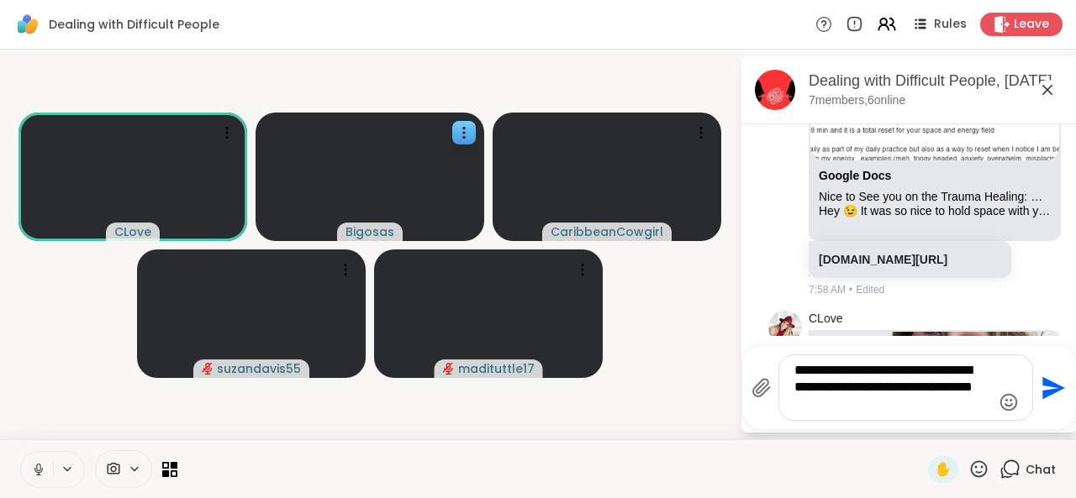
click at [805, 380] on textarea "**********" at bounding box center [892, 387] width 197 height 51
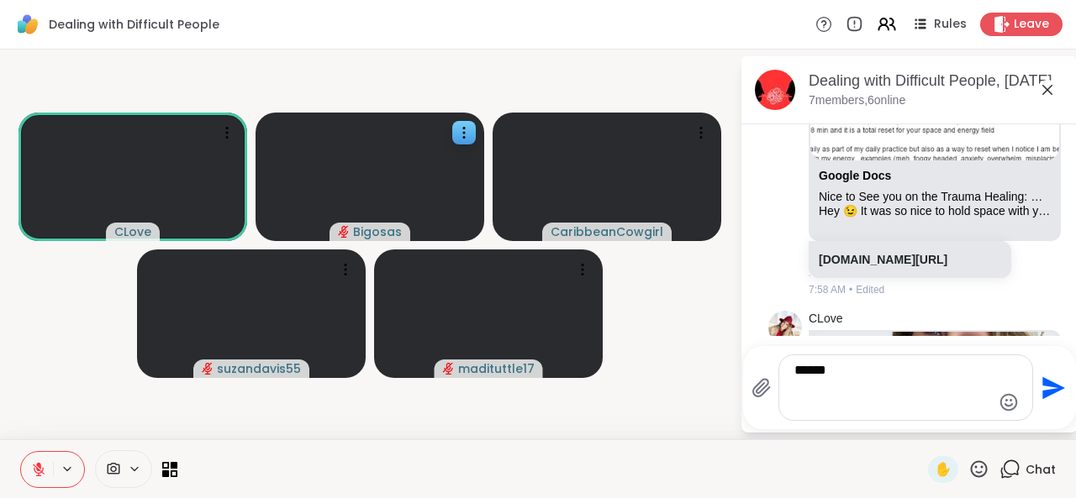
type textarea "******"
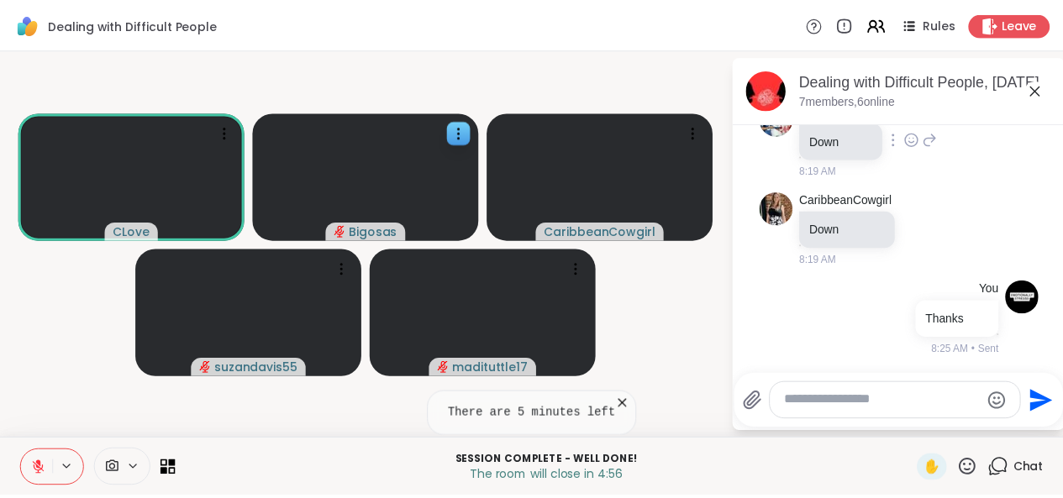
scroll to position [7066, 0]
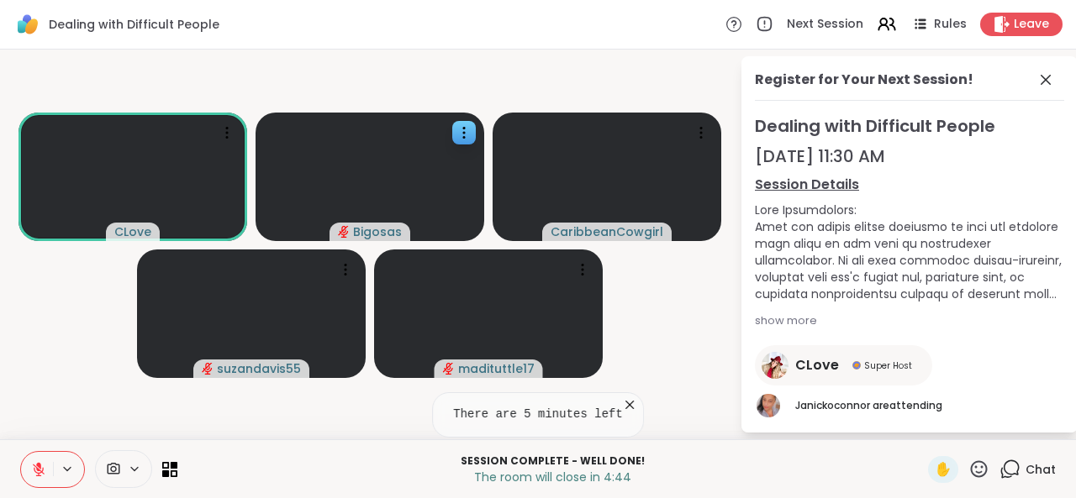
click at [988, 103] on div "Register for Your Next Session! Dealing with Difficult People Sep 22, 11:30 AM …" at bounding box center [909, 244] width 336 height 377
drag, startPoint x: 988, startPoint y: 103, endPoint x: 991, endPoint y: 95, distance: 8.8
click at [991, 95] on div "Register for Your Next Session! Dealing with Difficult People Sep 22, 11:30 AM …" at bounding box center [909, 244] width 336 height 377
click at [990, 45] on div "Dealing with Difficult People Next Session Rules Leave" at bounding box center [538, 25] width 1076 height 50
click at [990, 44] on div "Dealing with Difficult People Next Session Rules Leave" at bounding box center [538, 25] width 1076 height 50
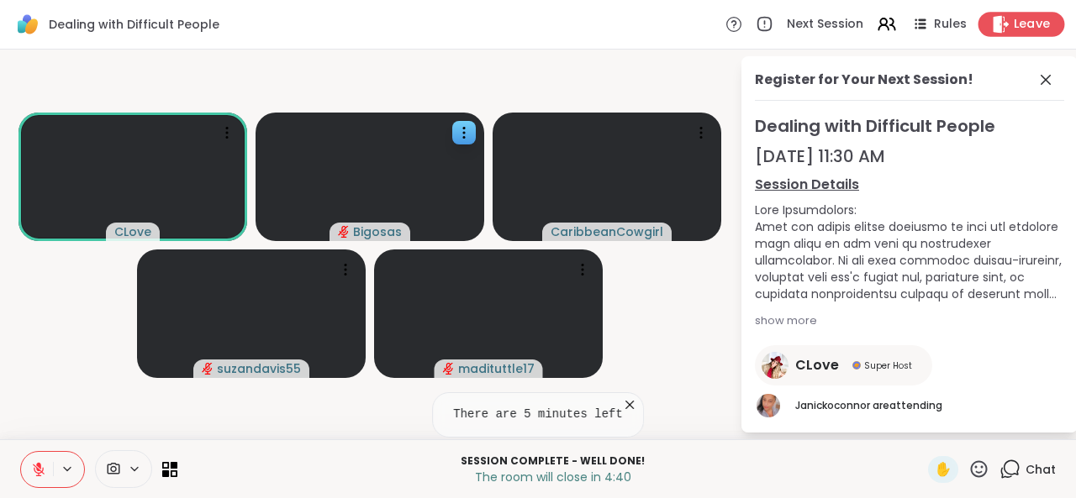
click at [997, 19] on icon at bounding box center [1001, 24] width 18 height 18
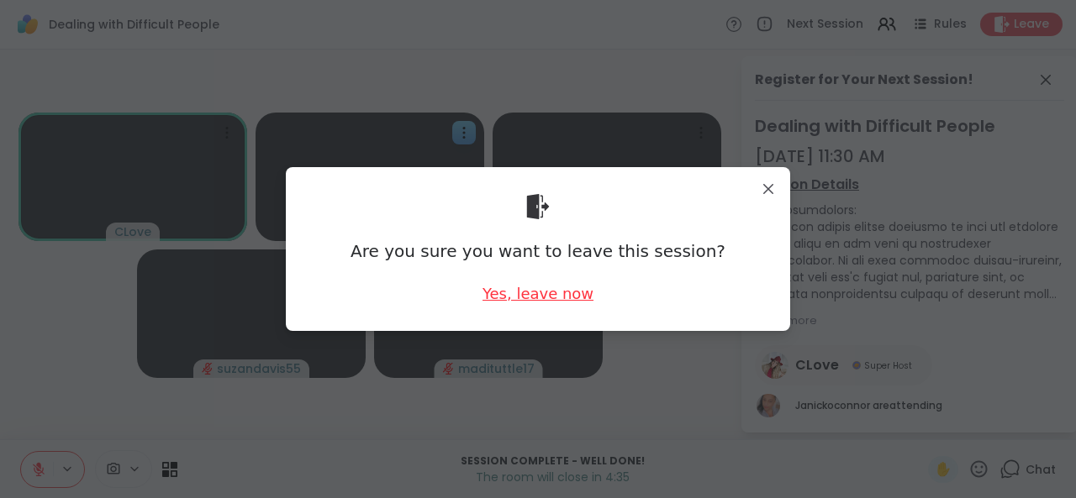
click at [515, 290] on div "Yes, leave now" at bounding box center [537, 293] width 111 height 21
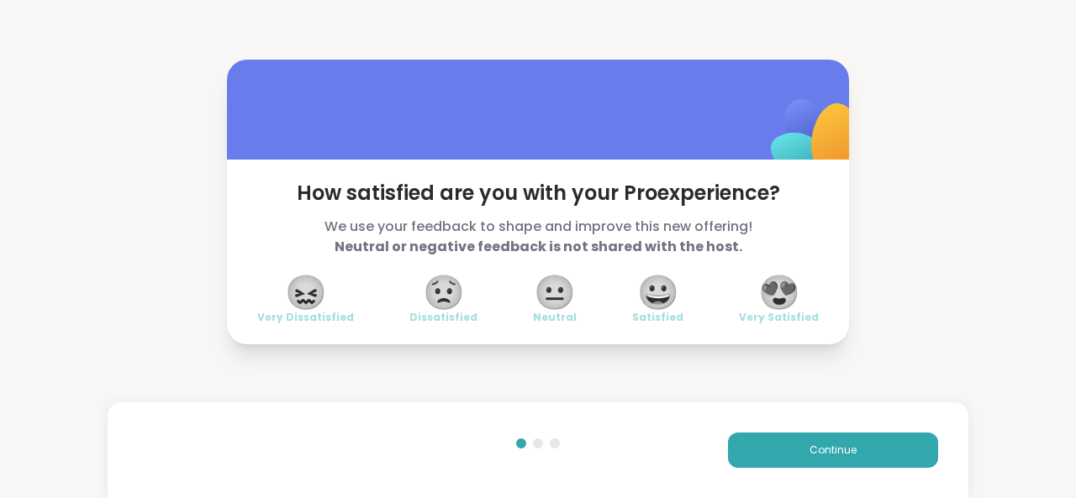
click at [763, 302] on span "😍" at bounding box center [779, 292] width 42 height 30
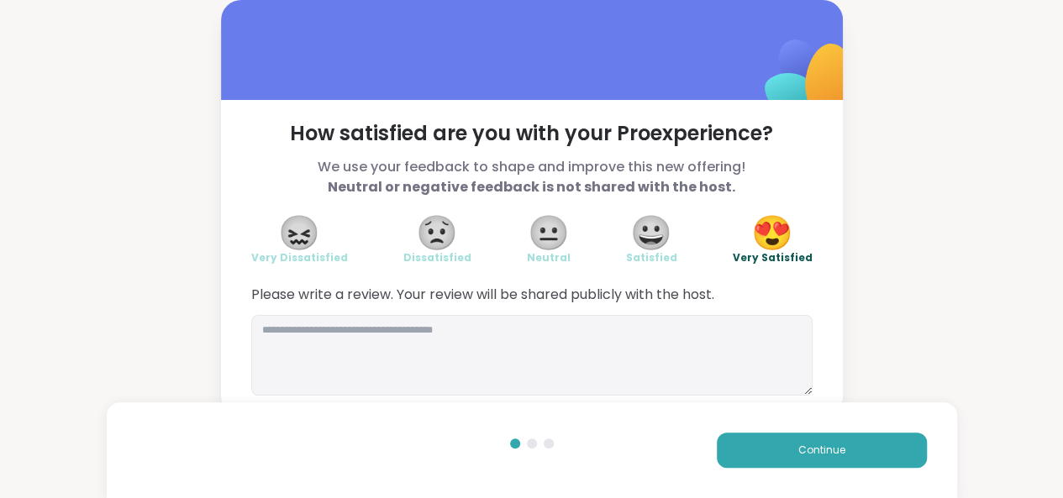
scroll to position [12, 0]
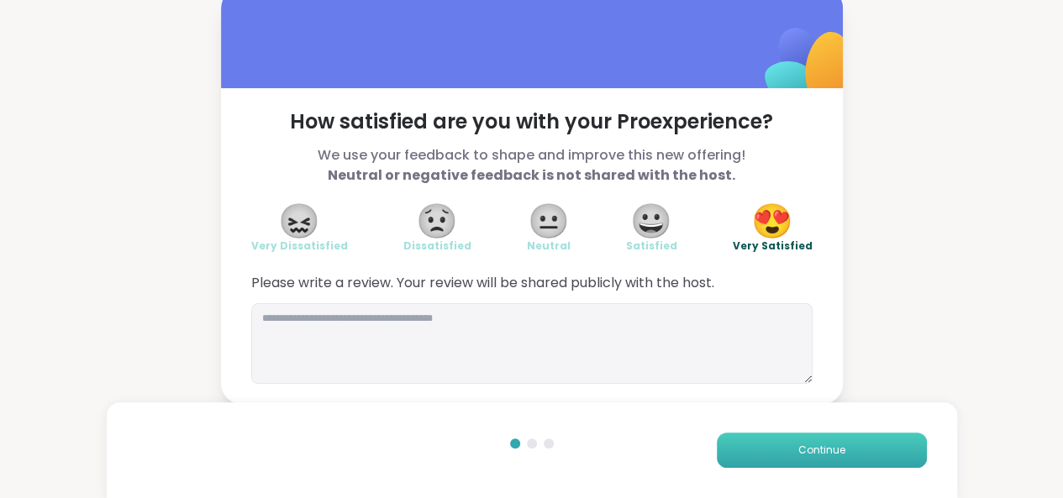
click at [804, 453] on span "Continue" at bounding box center [822, 450] width 47 height 15
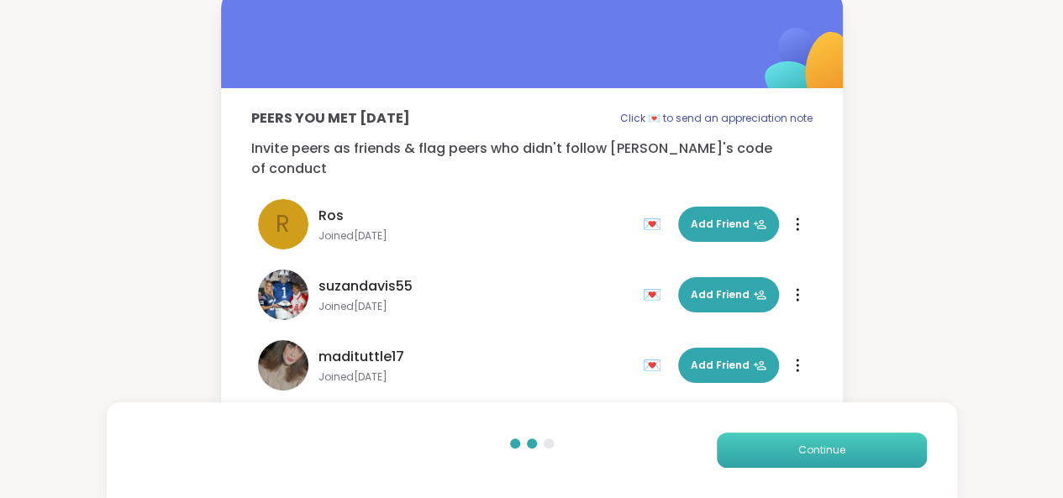
click at [804, 453] on span "Continue" at bounding box center [822, 450] width 47 height 15
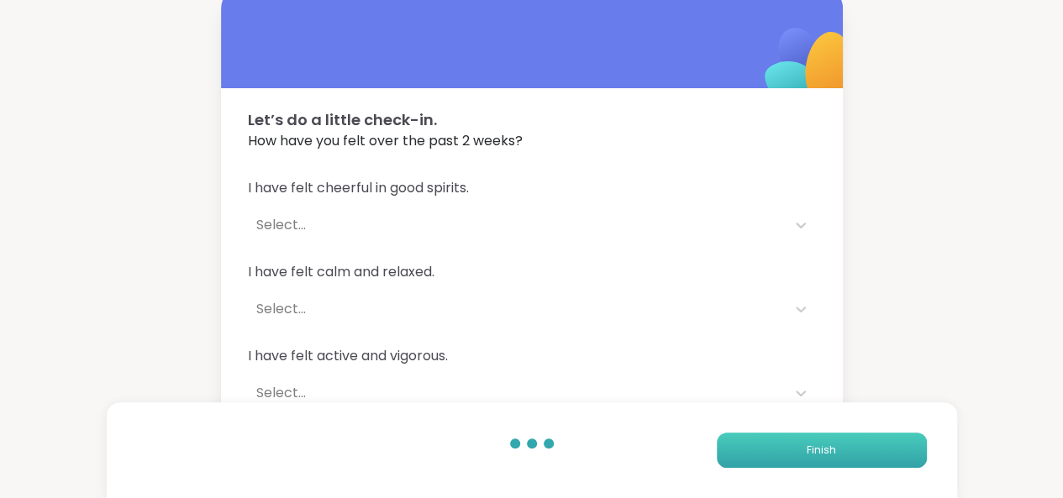
click at [804, 453] on button "Finish" at bounding box center [822, 450] width 210 height 35
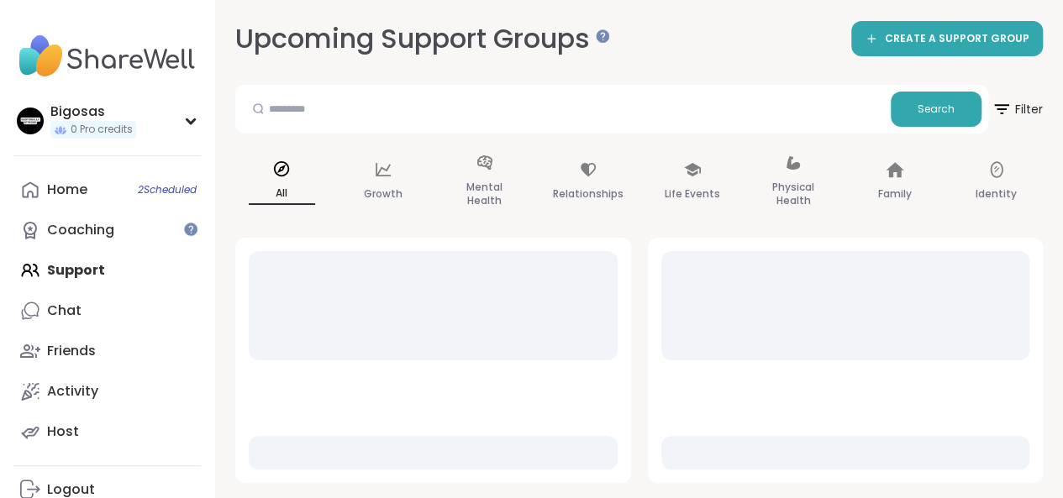
click at [155, 68] on img at bounding box center [106, 56] width 187 height 59
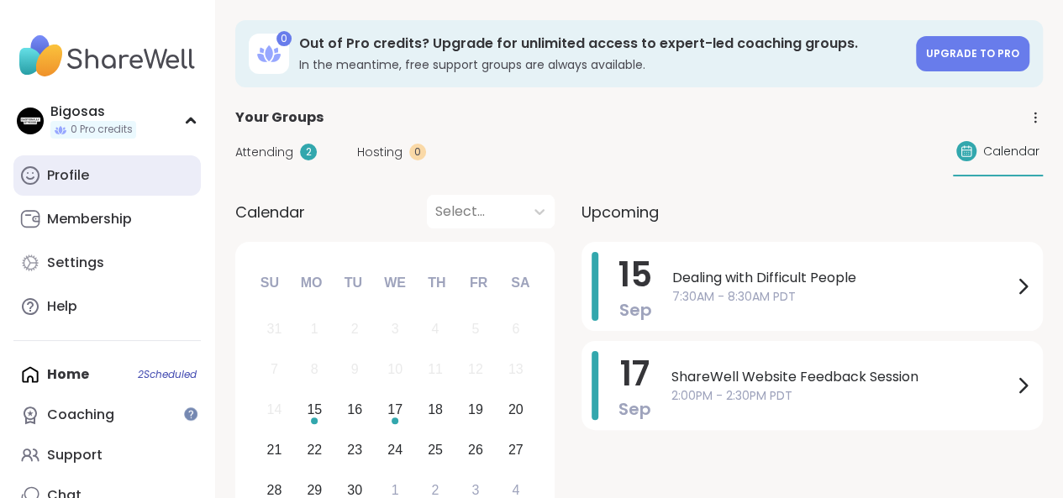
click at [127, 166] on link "Profile" at bounding box center [106, 176] width 187 height 40
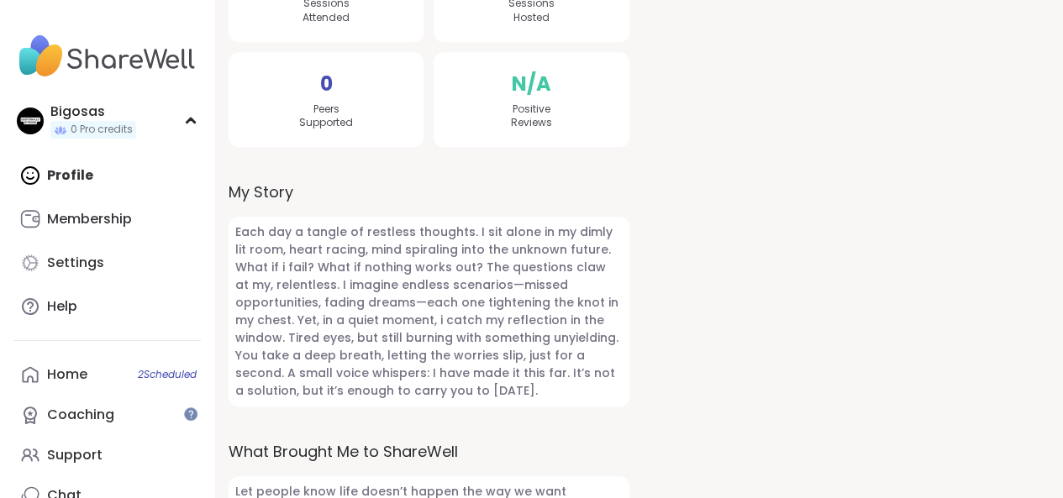
scroll to position [489, 0]
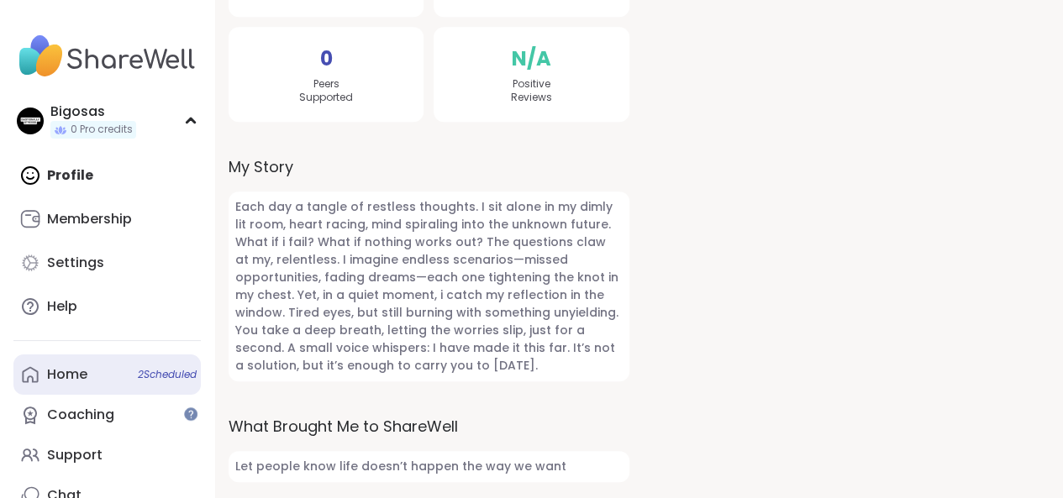
click at [35, 359] on link "Home 2 Scheduled" at bounding box center [106, 375] width 187 height 40
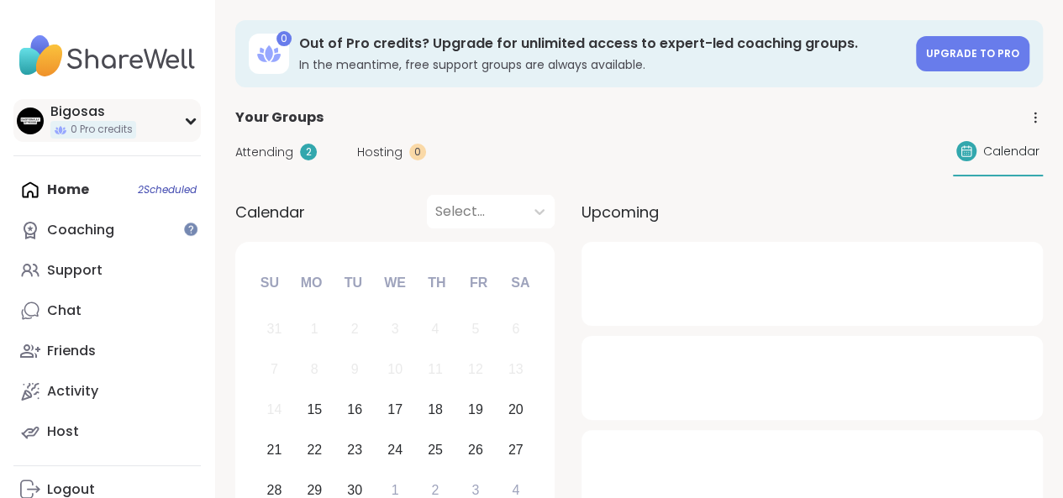
click at [190, 125] on div "Bigosas 0 Pro credits" at bounding box center [106, 120] width 187 height 43
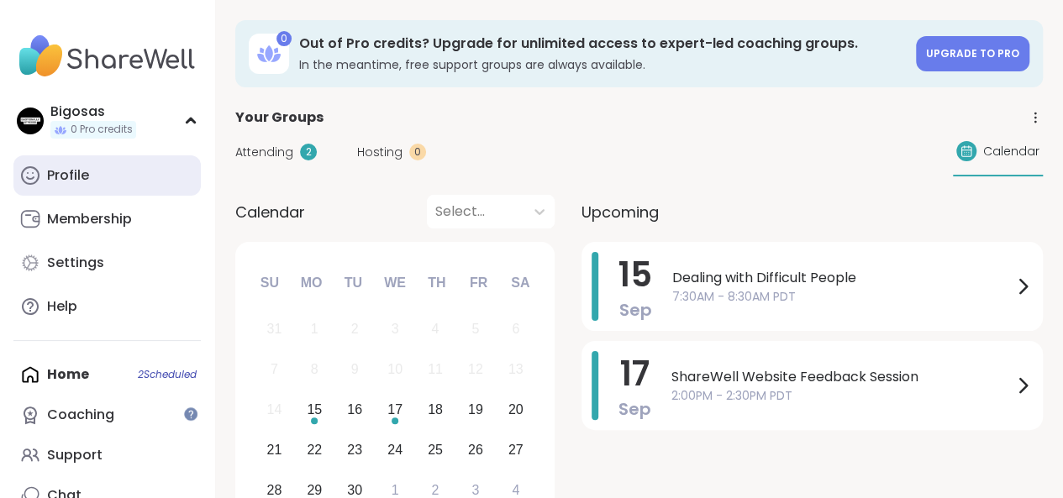
click at [119, 165] on link "Profile" at bounding box center [106, 176] width 187 height 40
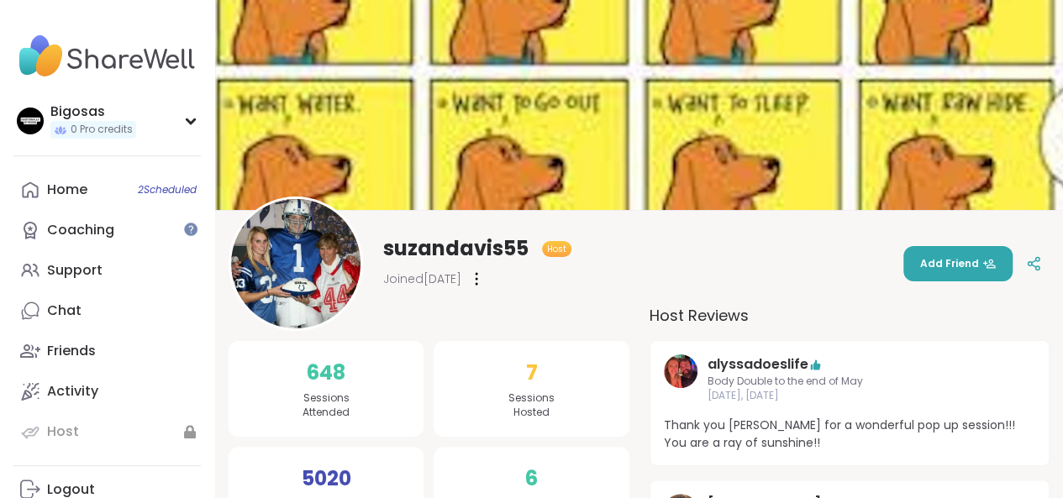
click at [575, 103] on img at bounding box center [639, 105] width 848 height 210
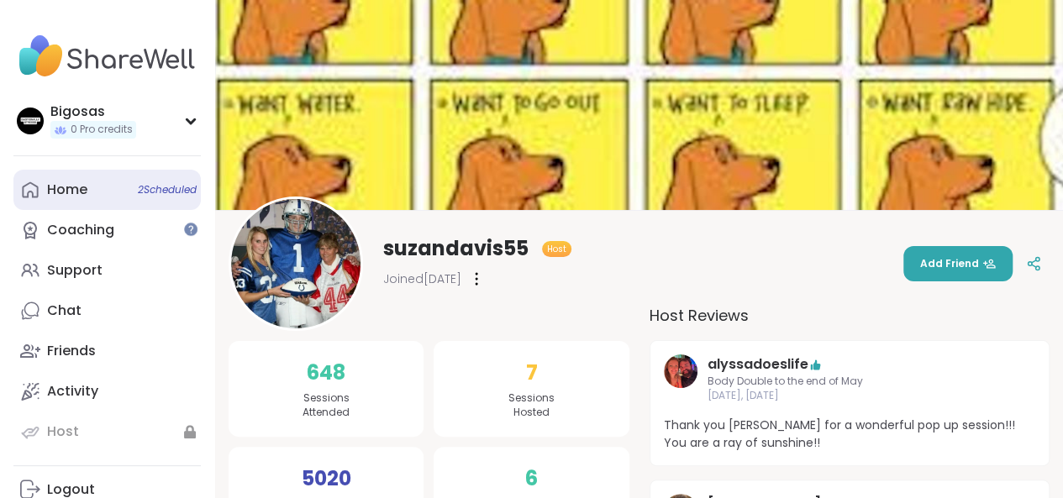
click at [42, 203] on link "Home 2 Scheduled" at bounding box center [106, 190] width 187 height 40
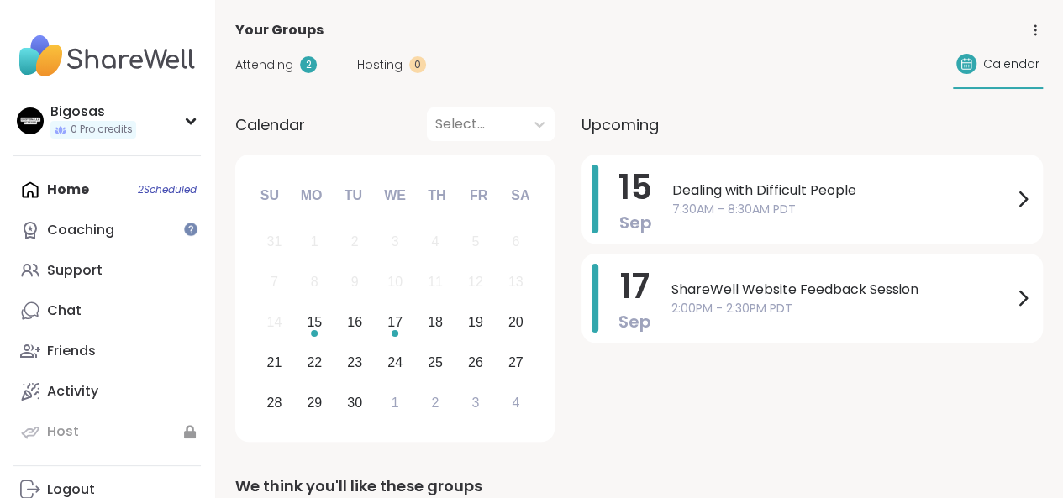
click at [250, 66] on span "Attending" at bounding box center [264, 65] width 58 height 18
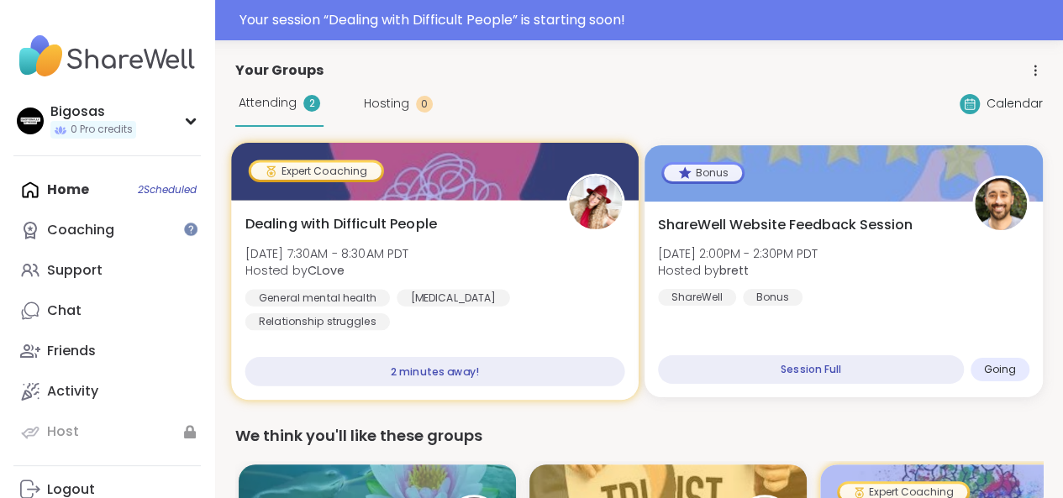
click at [408, 379] on div "2 minutes away!" at bounding box center [434, 371] width 379 height 29
click at [415, 339] on div "Dealing with Difficult People Mon, Sep 15 | 7:30AM - 8:30AM PDT Hosted by CLove…" at bounding box center [434, 300] width 407 height 200
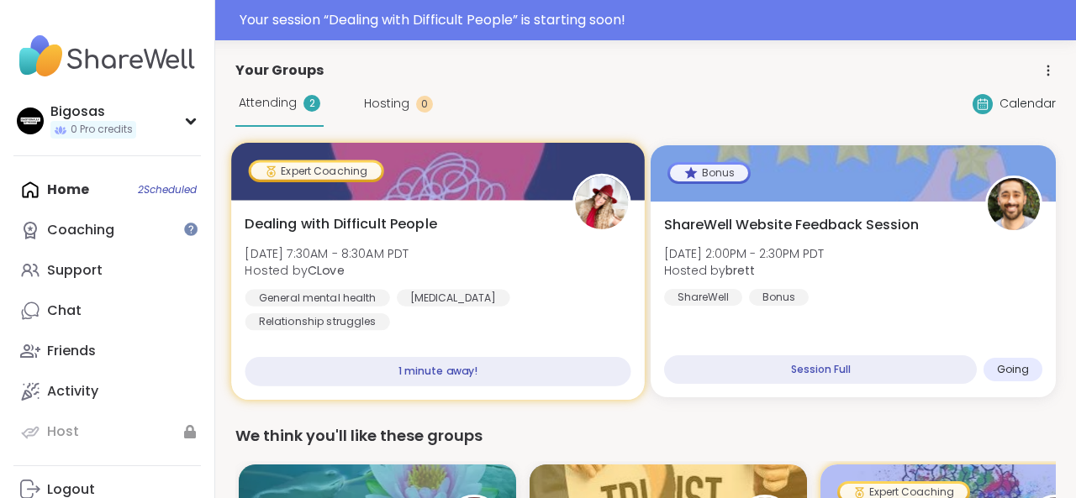
click at [420, 371] on div "1 minute away!" at bounding box center [438, 371] width 386 height 29
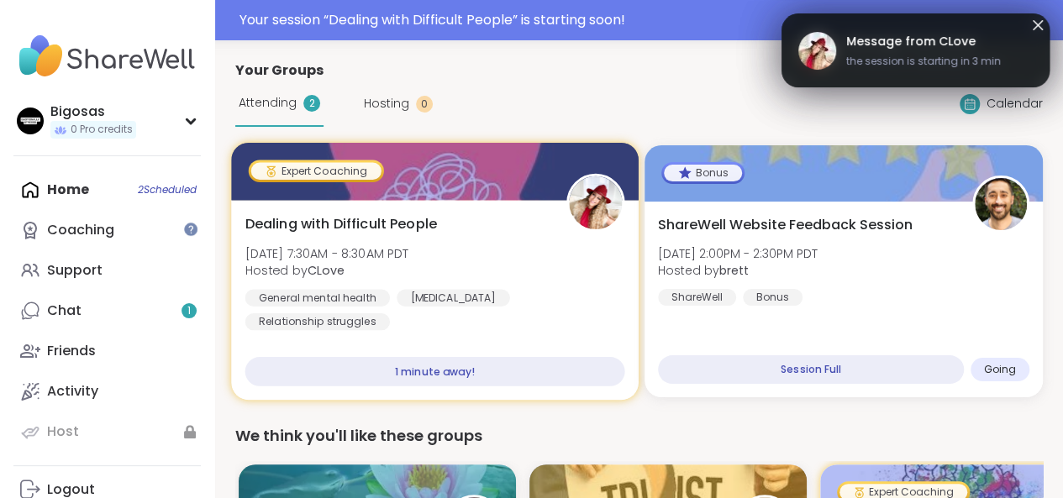
click at [420, 371] on div "1 minute away!" at bounding box center [434, 371] width 379 height 29
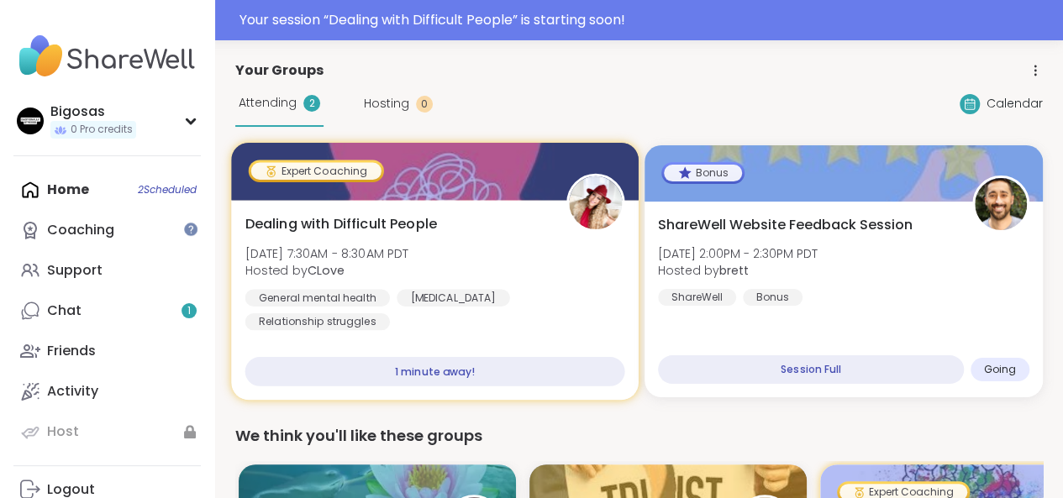
click at [390, 207] on div "Dealing with Difficult People Mon, Sep 15 | 7:30AM - 8:30AM PDT Hosted by CLove…" at bounding box center [434, 300] width 407 height 200
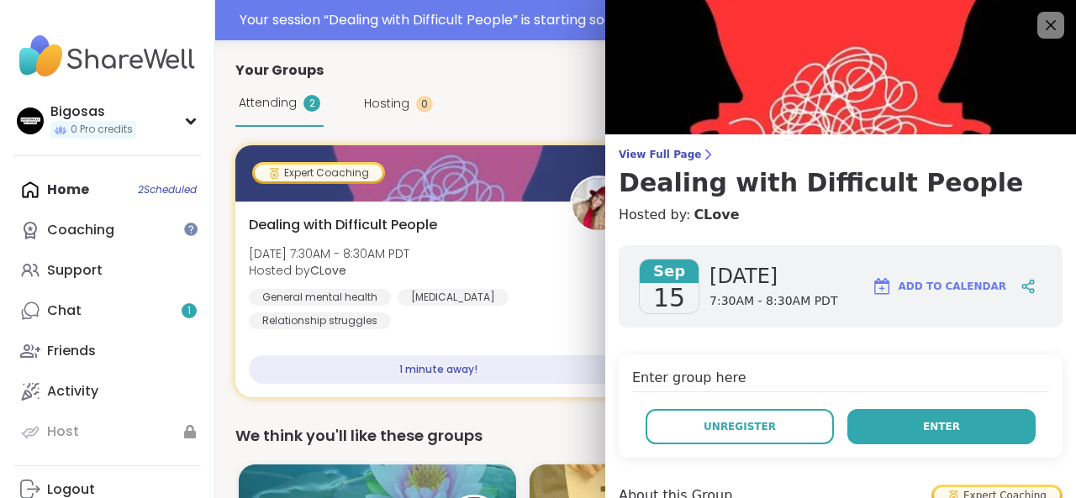
click at [962, 419] on button "Enter" at bounding box center [941, 426] width 188 height 35
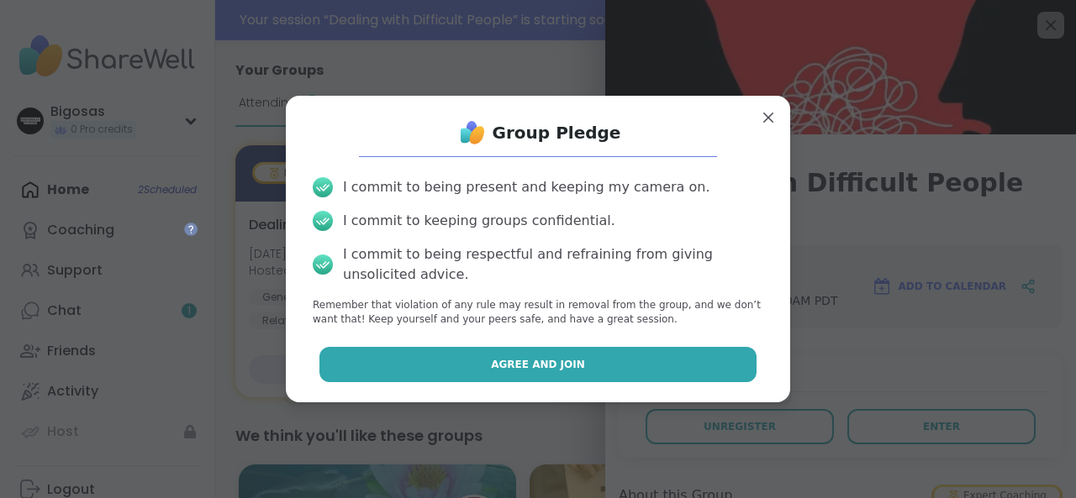
click at [646, 357] on button "Agree and Join" at bounding box center [538, 364] width 438 height 35
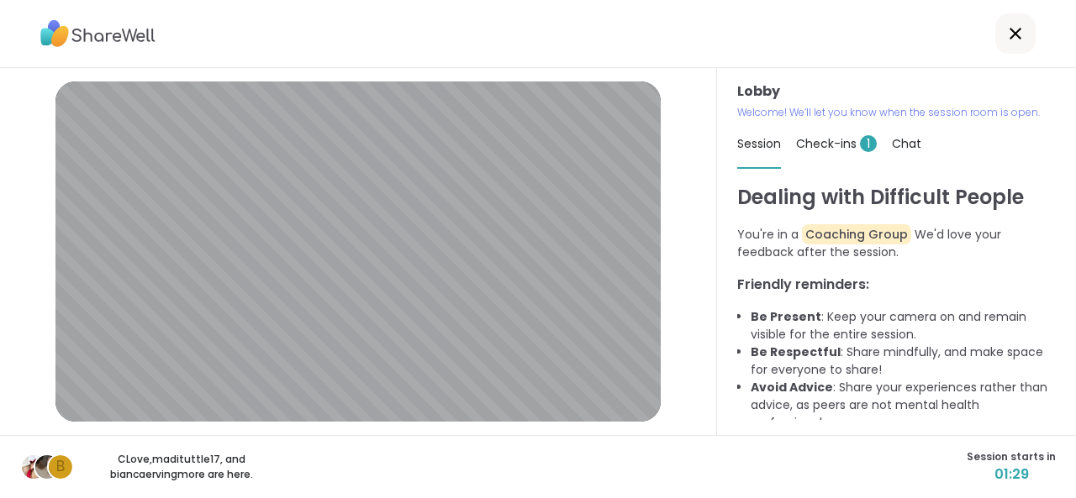
click at [831, 154] on div "Check-ins 1" at bounding box center [836, 143] width 81 height 47
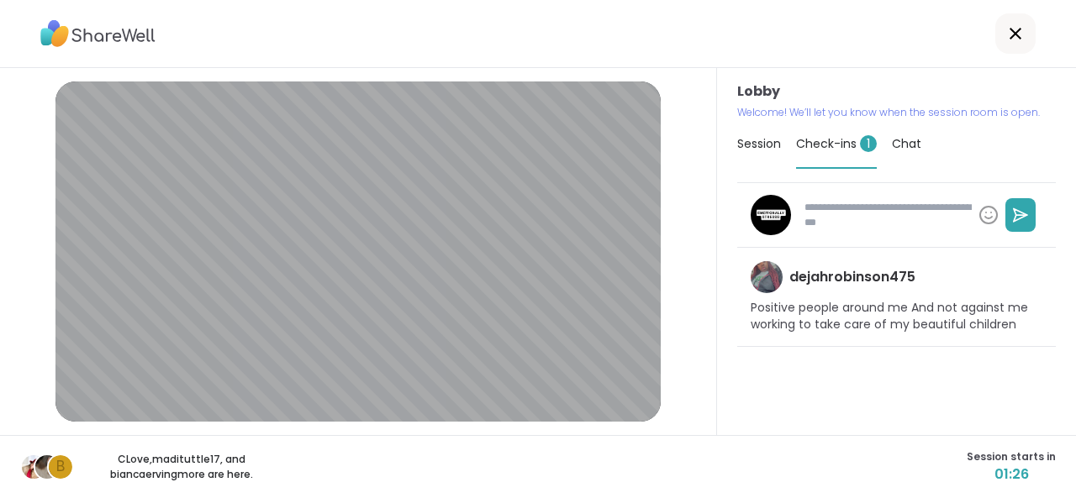
click at [834, 219] on textarea at bounding box center [885, 215] width 174 height 44
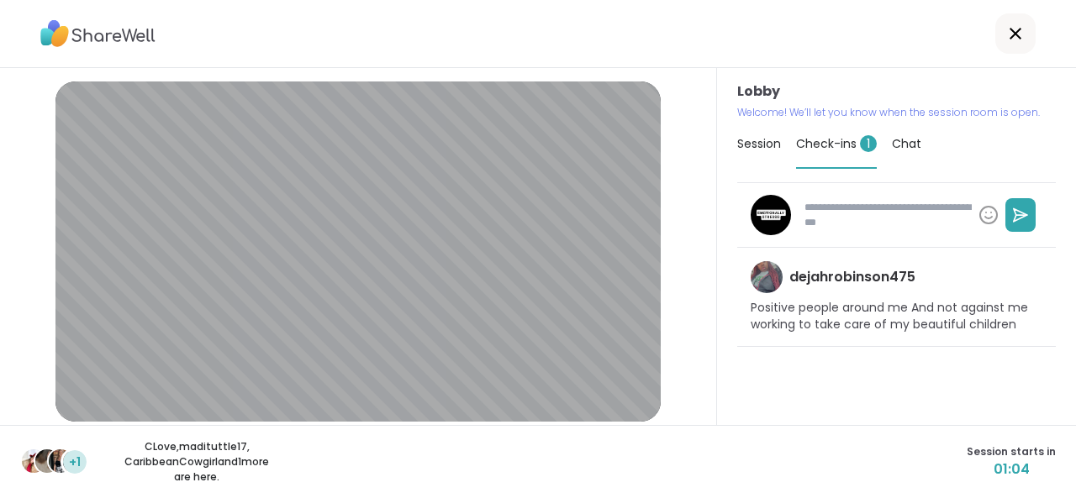
type textarea "*"
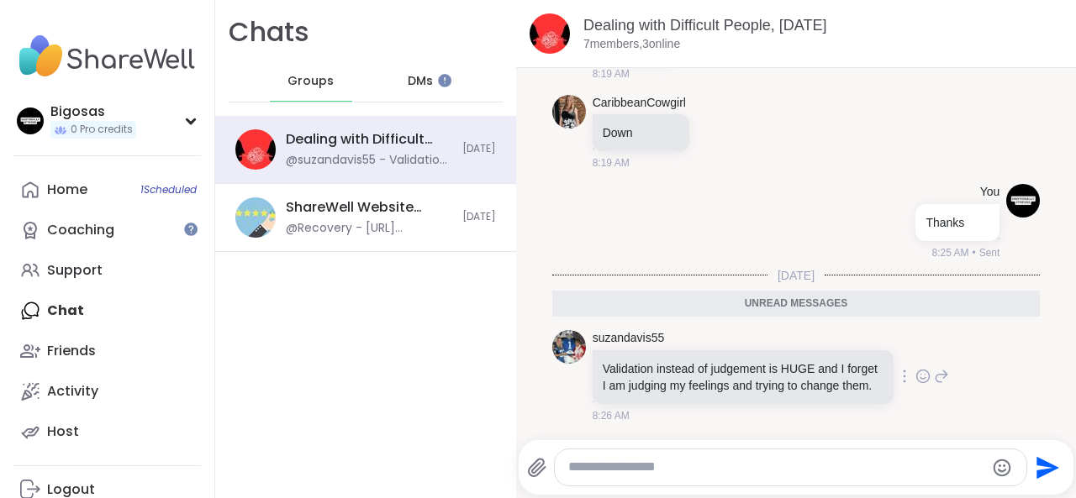
click at [903, 374] on div at bounding box center [923, 376] width 52 height 20
click at [915, 366] on div at bounding box center [922, 376] width 15 height 20
click at [745, 346] on div "Select Reaction: Thumbs up" at bounding box center [752, 349] width 15 height 15
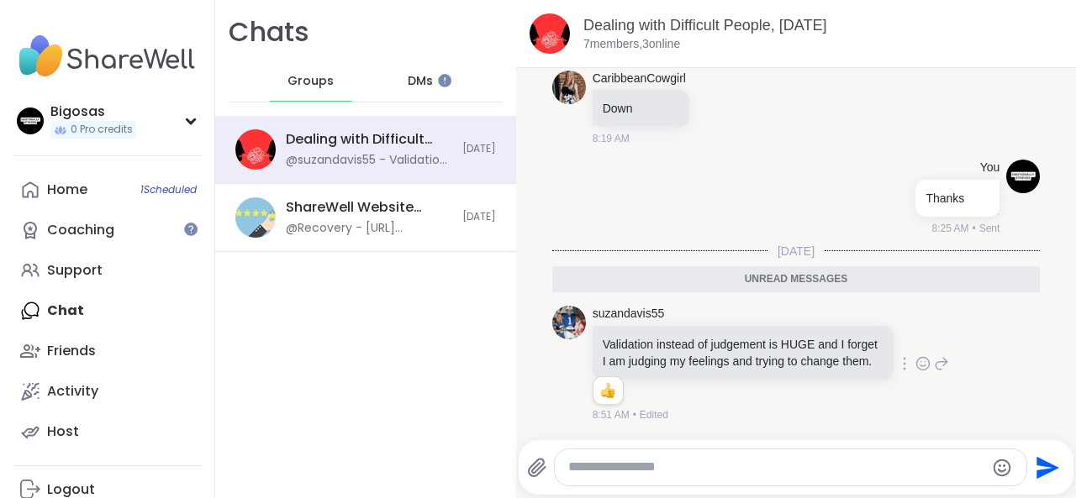
scroll to position [6005, 0]
click at [425, 68] on div "DMs" at bounding box center [421, 81] width 82 height 40
